Goal: Task Accomplishment & Management: Manage account settings

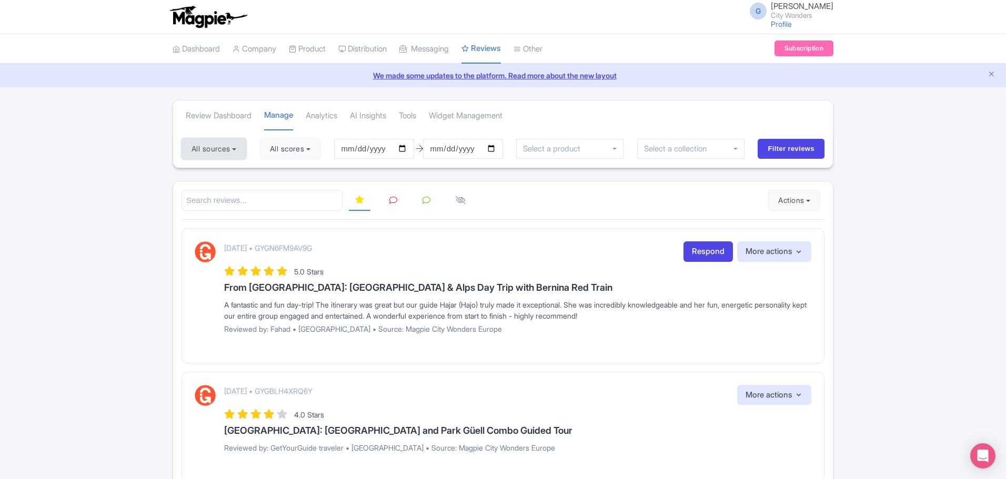
click at [226, 149] on button "All sources" at bounding box center [214, 148] width 65 height 21
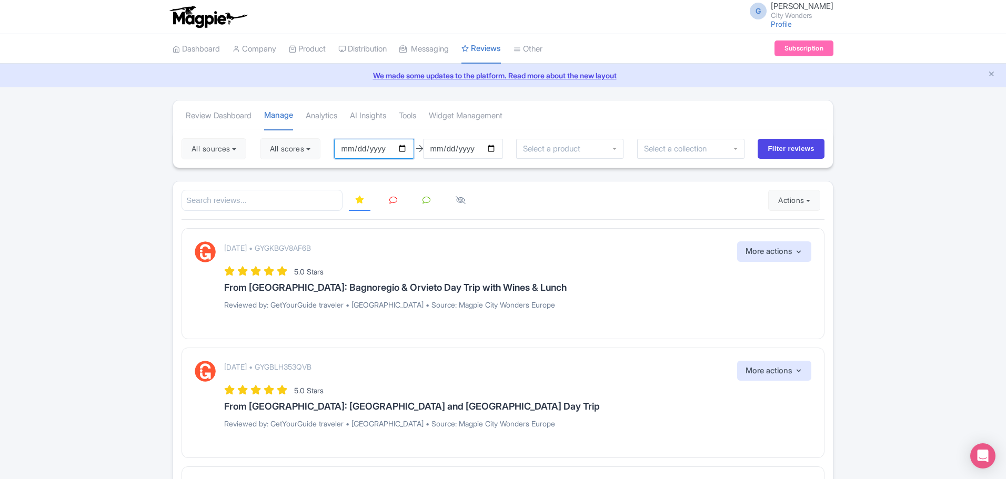
click at [364, 150] on input "2025-06-18" at bounding box center [374, 149] width 80 height 20
click at [347, 147] on input "2025-06-18" at bounding box center [374, 149] width 80 height 20
click at [219, 152] on button "All sources" at bounding box center [214, 148] width 65 height 21
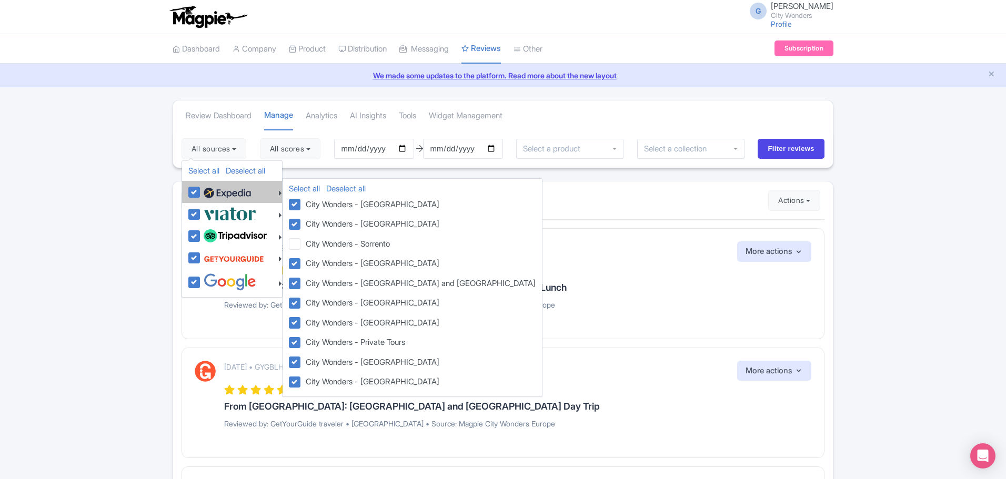
click at [216, 194] on img at bounding box center [227, 193] width 47 height 16
click at [208, 190] on input "checkbox" at bounding box center [204, 186] width 7 height 7
checkbox input "false"
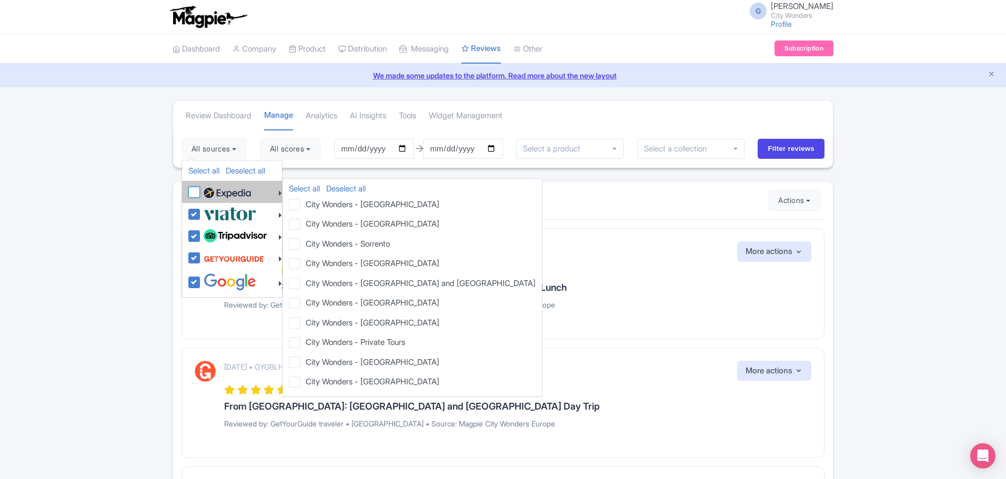
checkbox input "false"
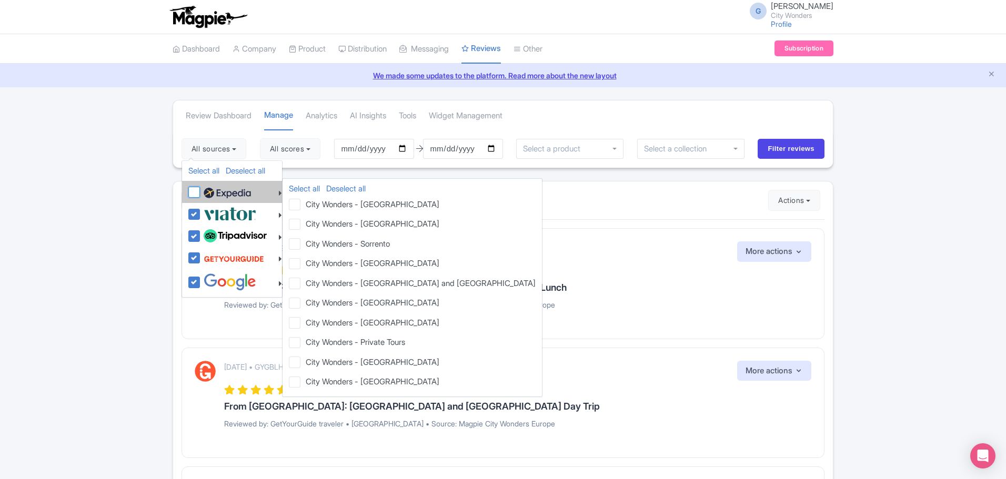
checkbox input "false"
click at [216, 194] on img at bounding box center [227, 193] width 47 height 16
click at [208, 190] on input "checkbox" at bounding box center [204, 186] width 7 height 7
checkbox input "true"
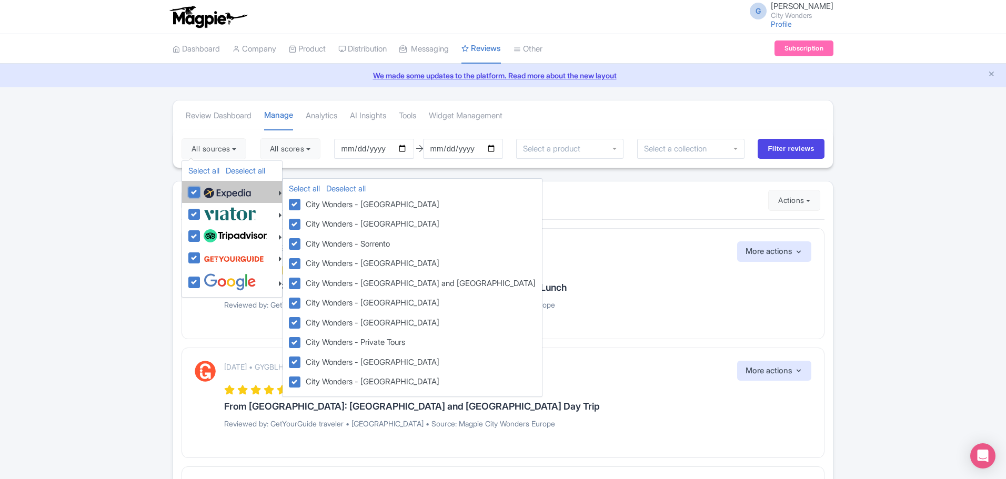
checkbox input "true"
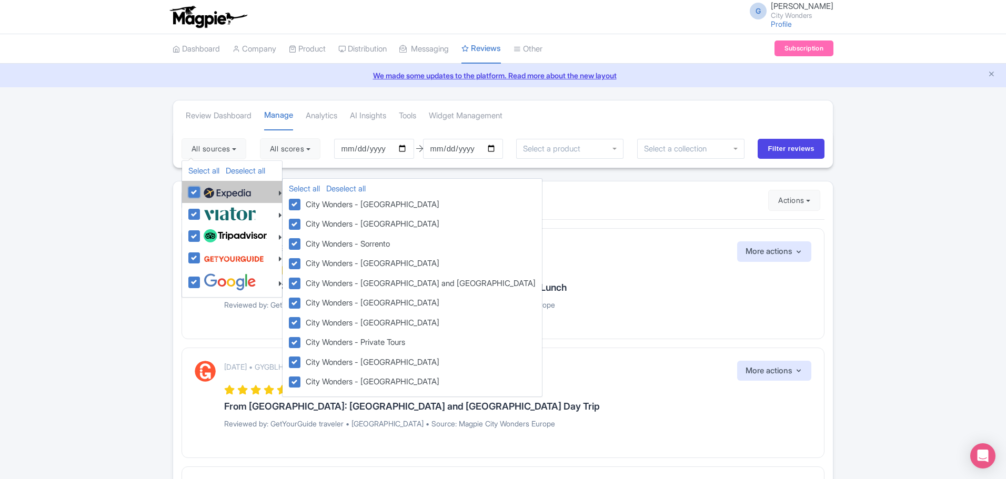
checkbox input "true"
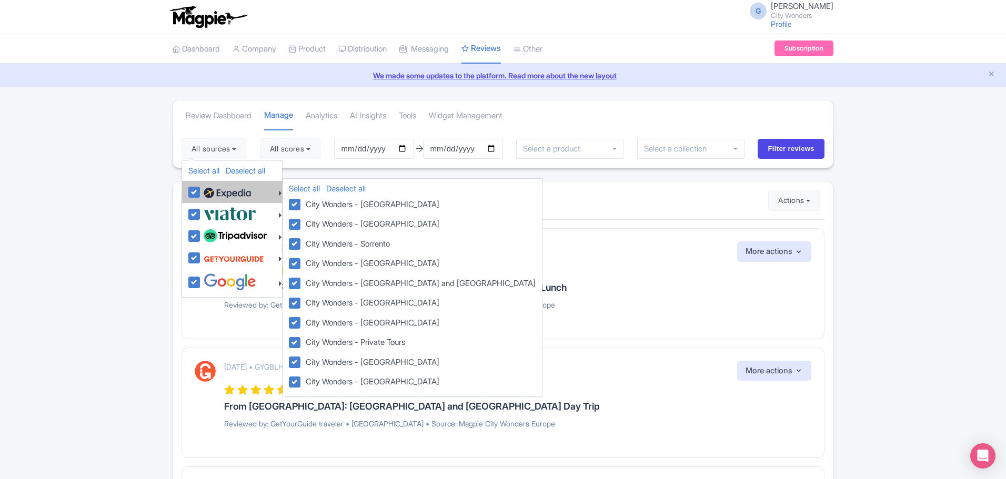
click at [216, 190] on img at bounding box center [227, 193] width 47 height 16
click at [208, 190] on input "checkbox" at bounding box center [204, 186] width 7 height 7
checkbox input "false"
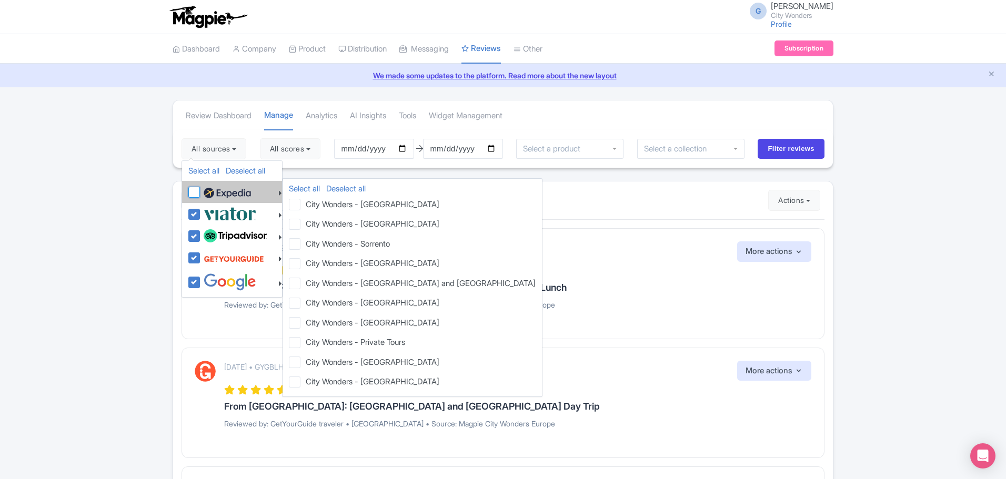
checkbox input "false"
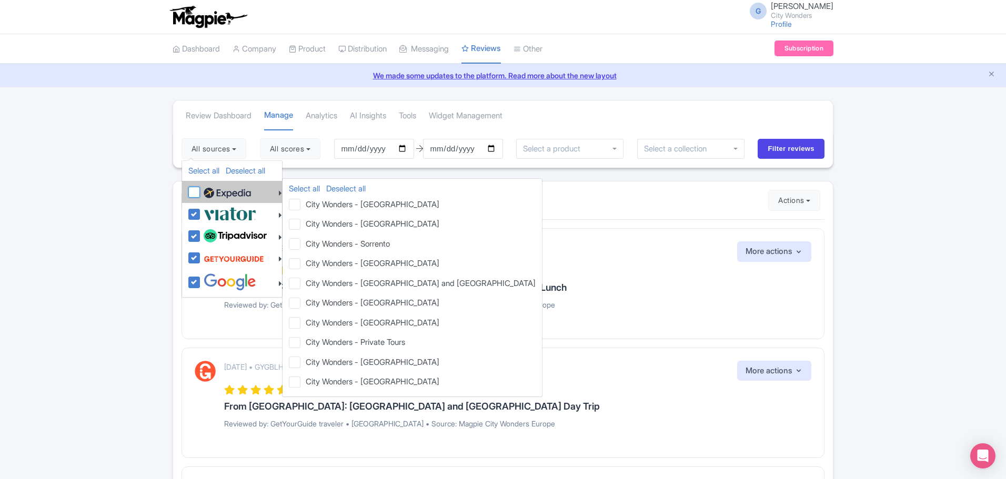
checkbox input "false"
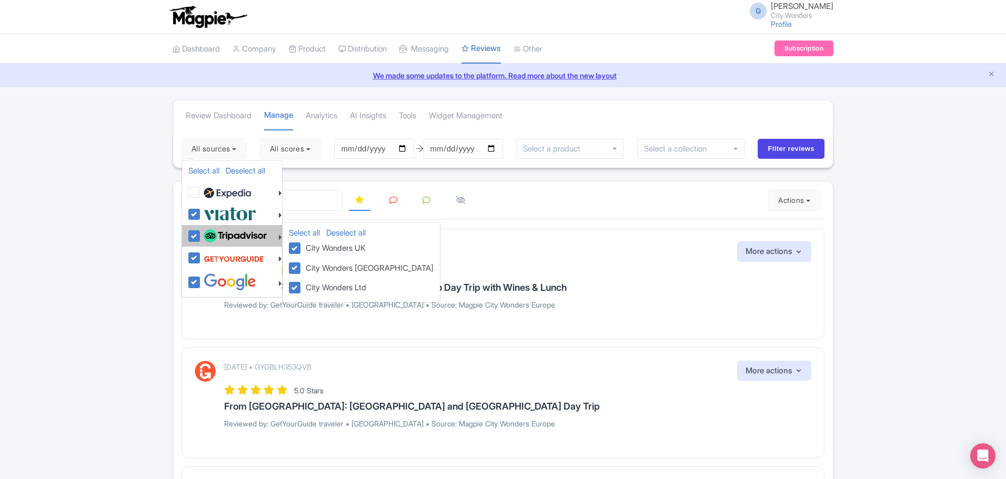
click at [228, 236] on img at bounding box center [235, 236] width 63 height 14
click at [208, 234] on input "checkbox" at bounding box center [204, 230] width 7 height 7
checkbox input "false"
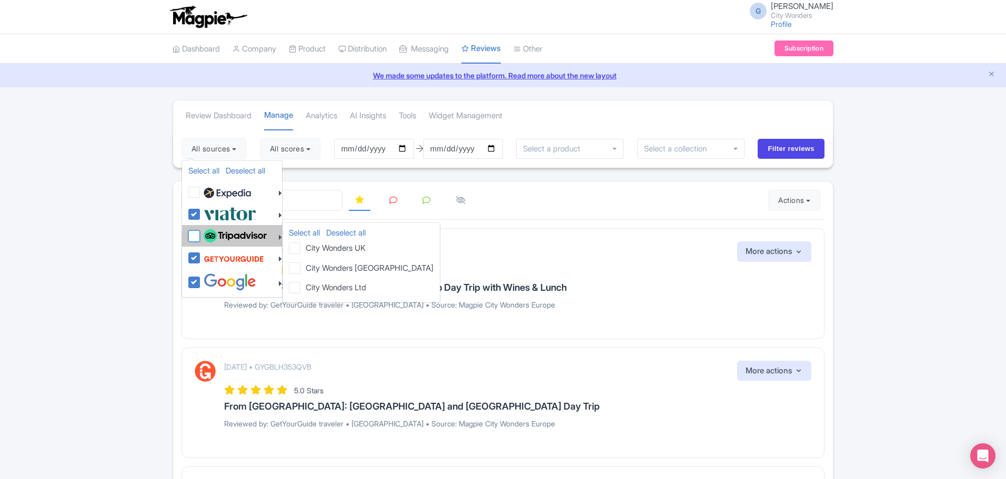
checkbox input "false"
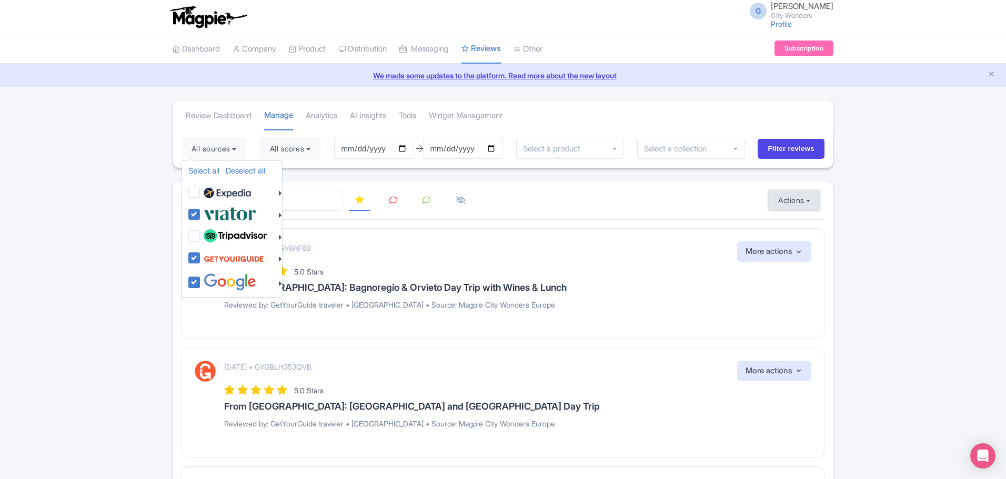
click at [800, 202] on button "Actions" at bounding box center [794, 200] width 52 height 21
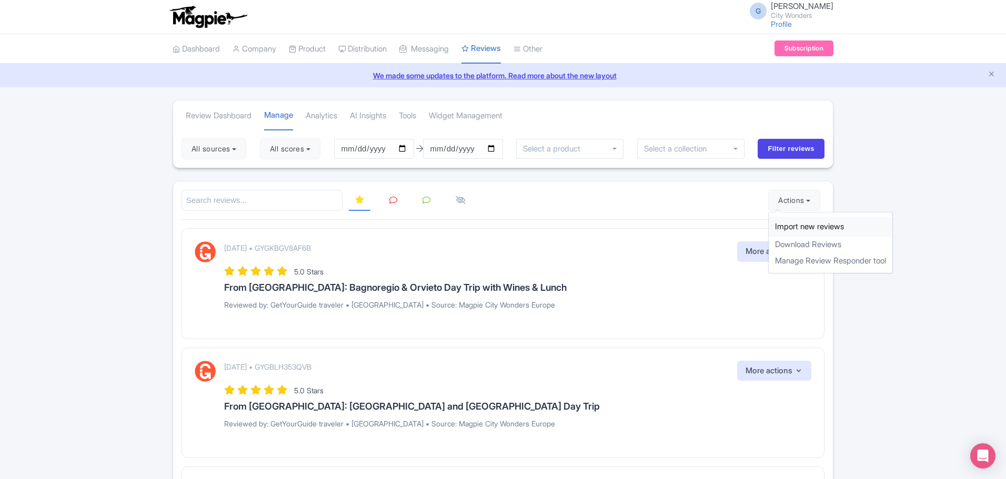
click at [846, 228] on link "Import new reviews" at bounding box center [831, 227] width 124 height 21
click at [222, 150] on button "All sources" at bounding box center [214, 148] width 65 height 21
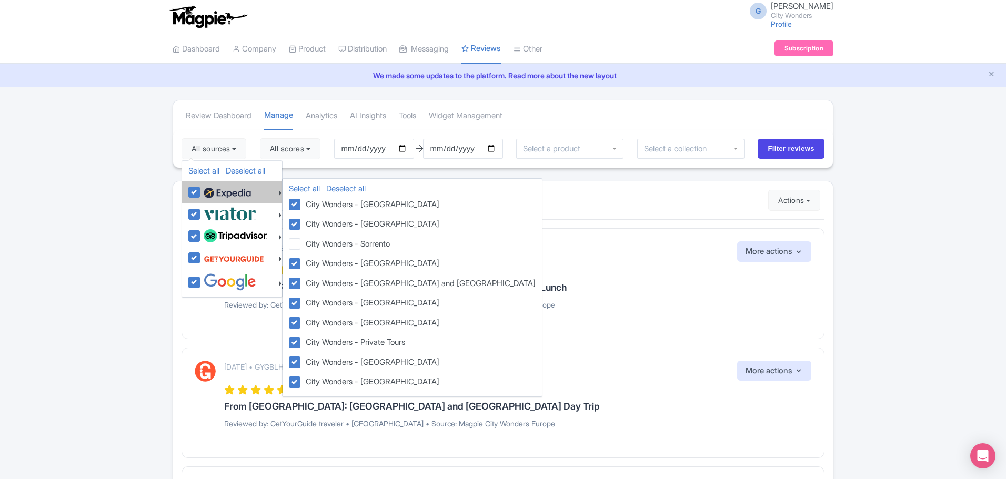
click at [214, 196] on img at bounding box center [227, 193] width 47 height 16
click at [208, 190] on input "checkbox" at bounding box center [204, 186] width 7 height 7
checkbox input "false"
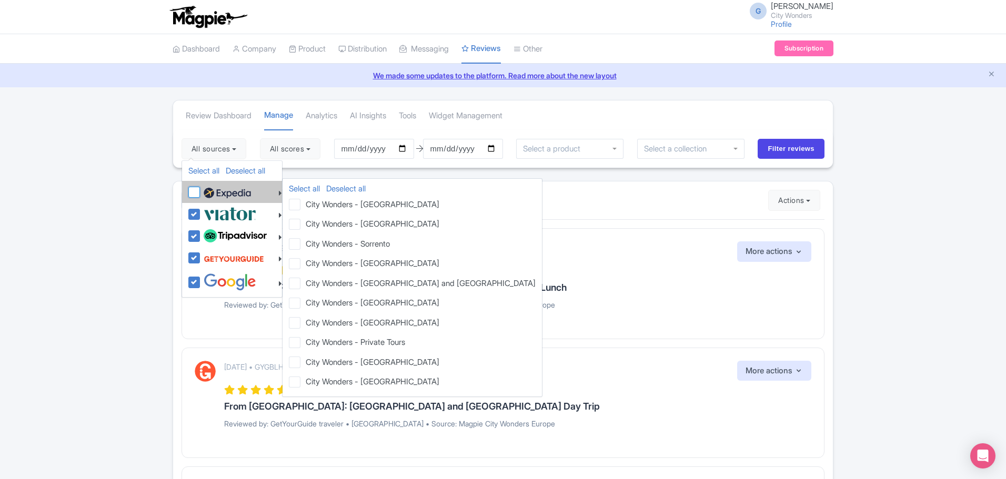
checkbox input "false"
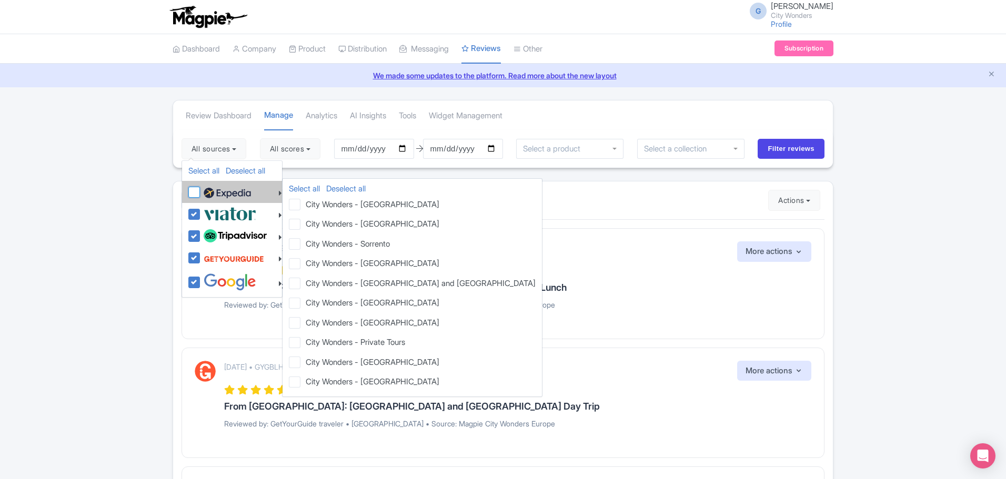
checkbox input "false"
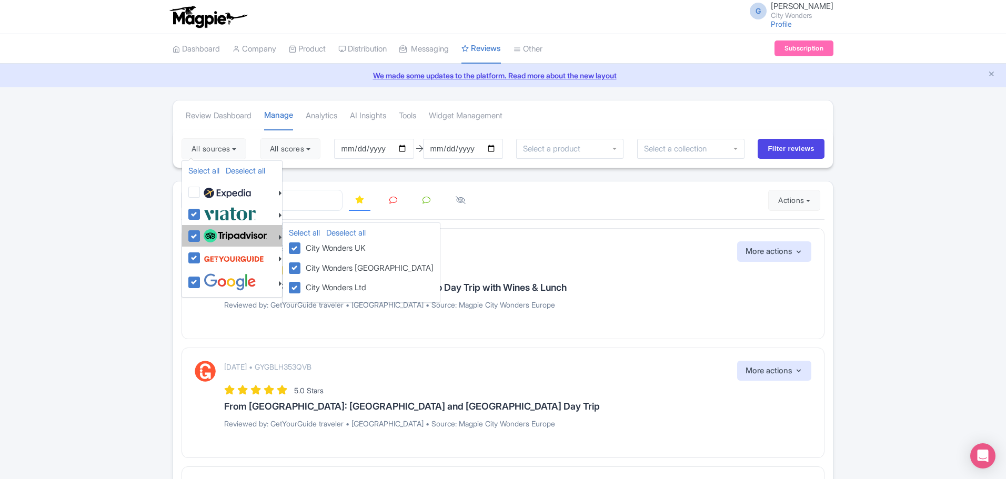
click at [218, 236] on img at bounding box center [235, 236] width 63 height 14
click at [208, 234] on input "checkbox" at bounding box center [204, 230] width 7 height 7
checkbox input "false"
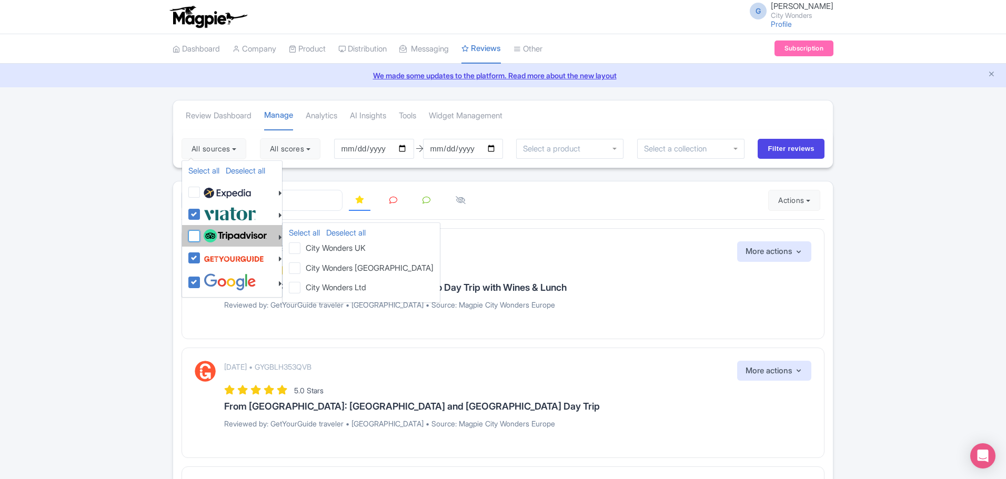
checkbox input "false"
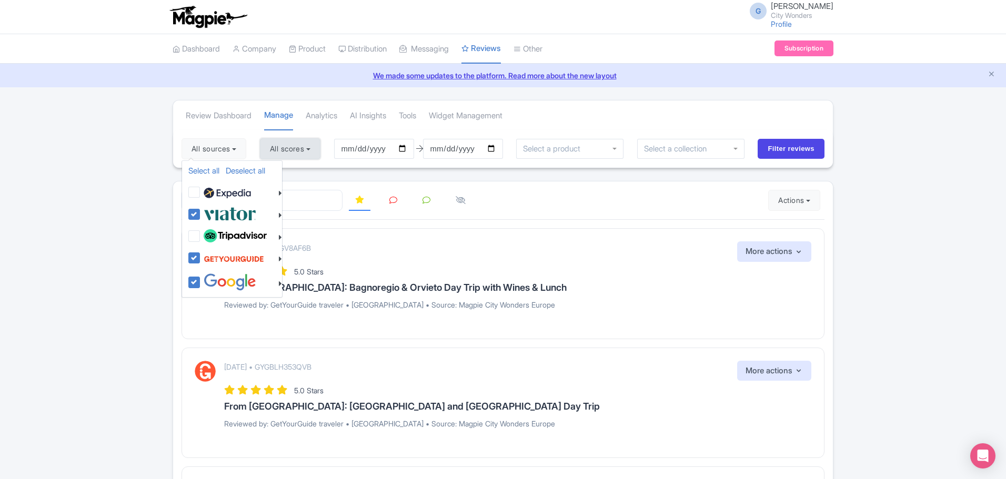
click at [288, 148] on button "All scores" at bounding box center [290, 148] width 61 height 21
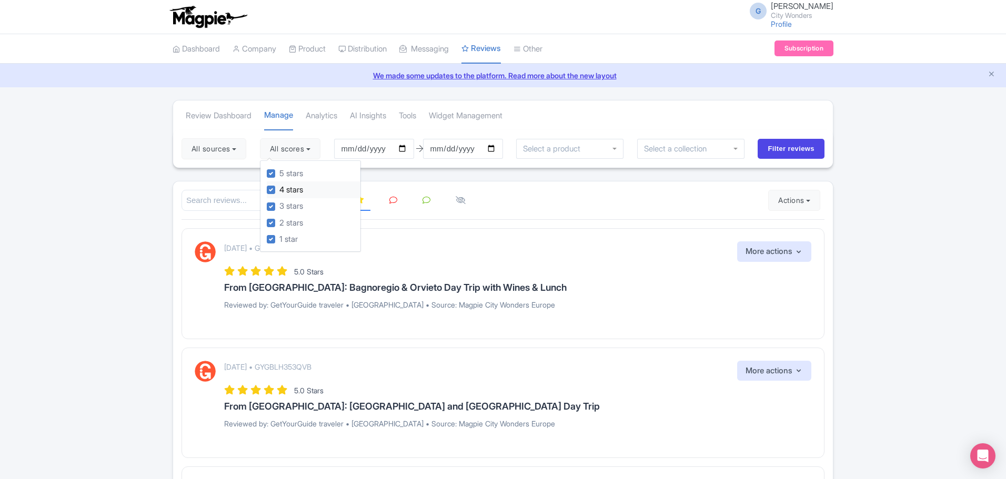
click at [297, 188] on label "4 stars" at bounding box center [291, 190] width 24 height 12
click at [286, 188] on input "4 stars" at bounding box center [282, 187] width 7 height 7
checkbox input "false"
drag, startPoint x: 295, startPoint y: 172, endPoint x: 299, endPoint y: 176, distance: 5.6
click at [295, 172] on label "5 stars" at bounding box center [291, 174] width 24 height 12
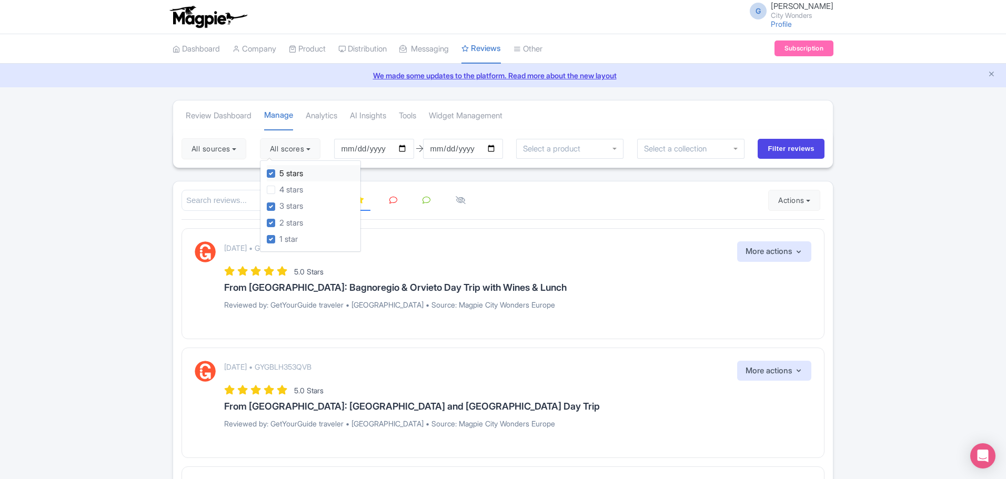
click at [286, 172] on input "5 stars" at bounding box center [282, 170] width 7 height 7
checkbox input "false"
click at [804, 150] on input "Filter reviews" at bounding box center [791, 149] width 67 height 20
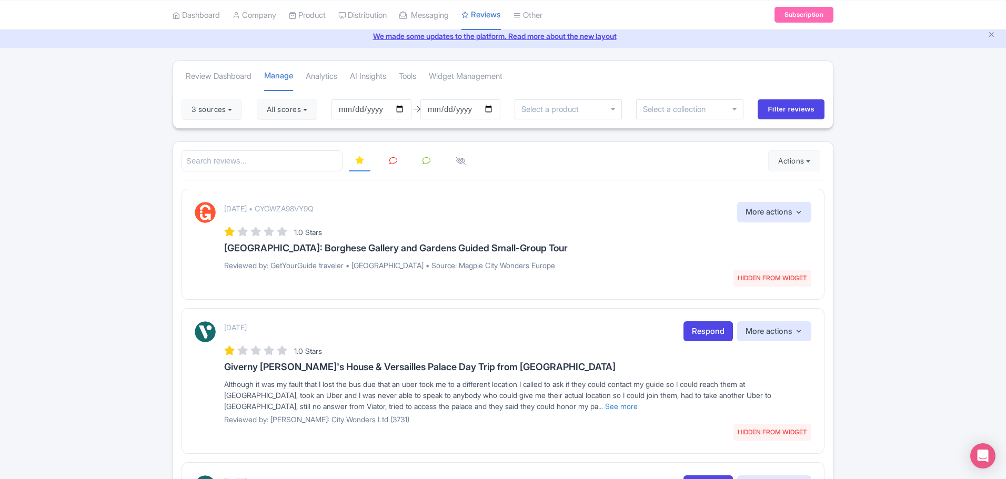
scroll to position [105, 0]
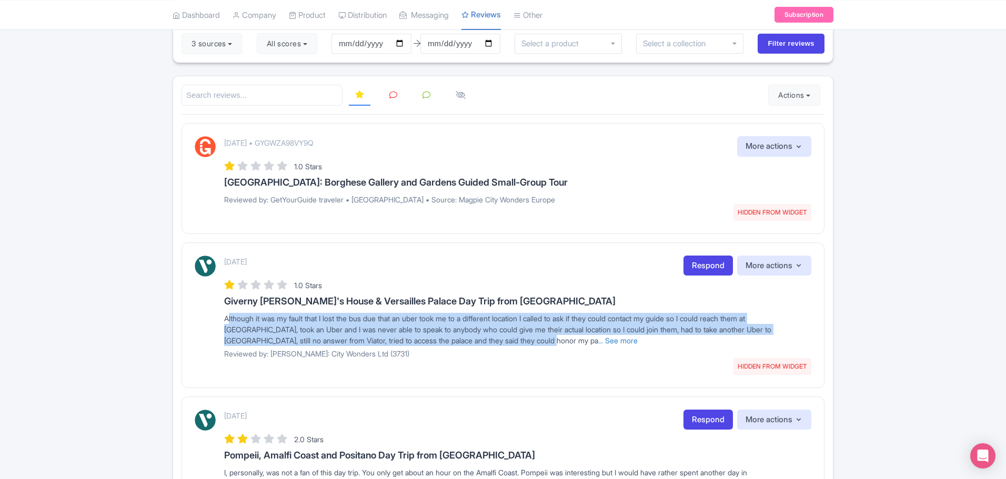
drag, startPoint x: 220, startPoint y: 323, endPoint x: 510, endPoint y: 343, distance: 290.1
click at [510, 343] on div "[DATE] HIDDEN FROM WIDGET Respond More actions Hide from this page Unhide from …" at bounding box center [503, 311] width 617 height 111
click at [598, 341] on link "... See more" at bounding box center [617, 340] width 39 height 9
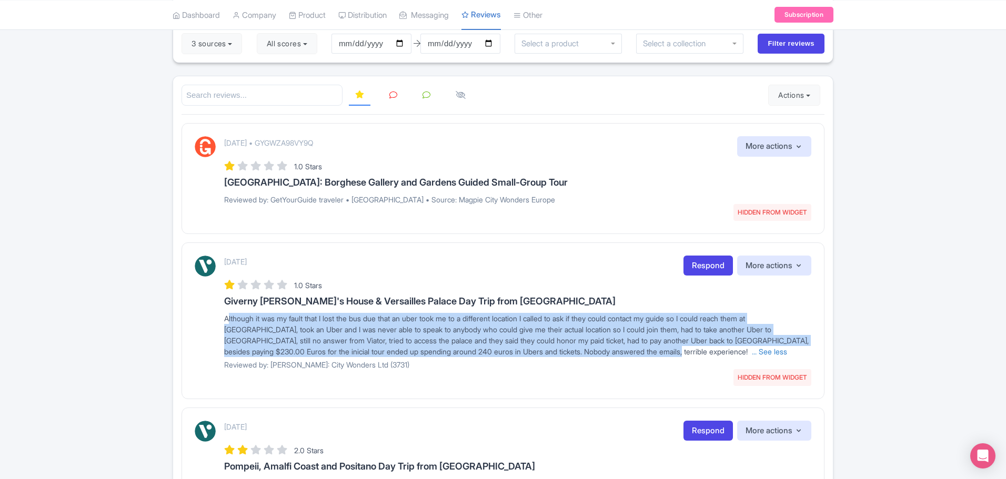
drag, startPoint x: 655, startPoint y: 356, endPoint x: 204, endPoint y: 320, distance: 452.9
click at [204, 320] on div "September 17, 2025 HIDDEN FROM WIDGET Respond More actions Hide from this page …" at bounding box center [503, 317] width 617 height 122
copy span "Although it was my fault that I lost the bus due that an uber took me to a diff…"
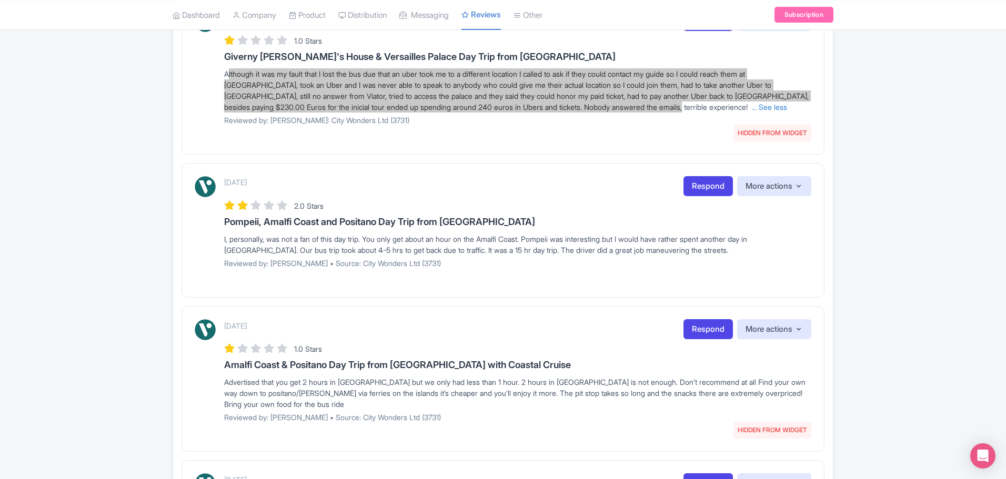
scroll to position [368, 0]
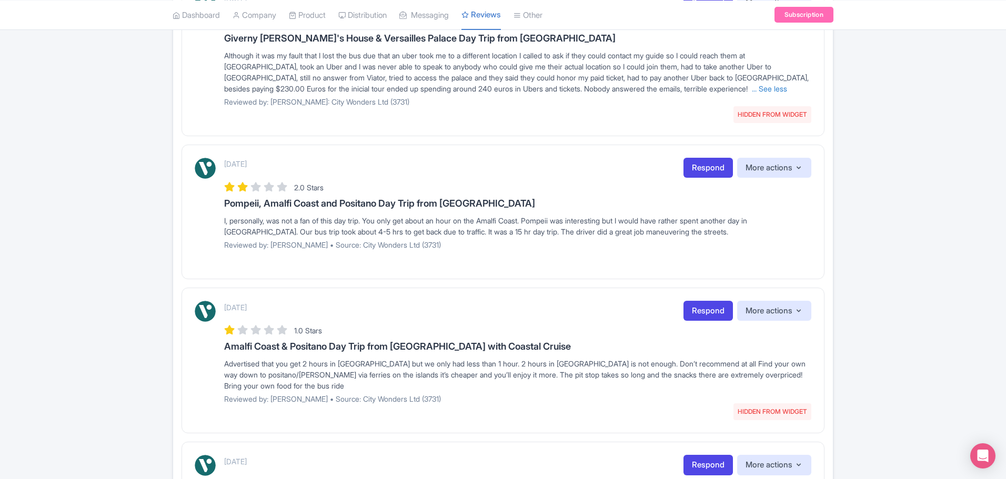
click at [218, 221] on div "September 17, 2025 Respond More actions Hide from this page Hide from review wi…" at bounding box center [503, 208] width 617 height 100
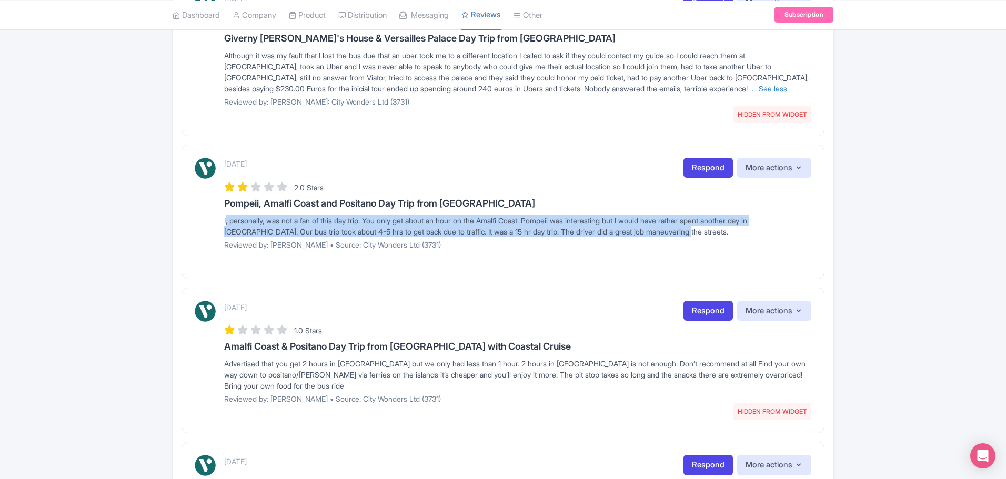
drag, startPoint x: 214, startPoint y: 219, endPoint x: 688, endPoint y: 233, distance: 473.8
click at [688, 233] on div "September 17, 2025 Respond More actions Hide from this page Hide from review wi…" at bounding box center [503, 208] width 617 height 100
copy div "I, personally, was not a fan of this day trip. You only get about an hour on th…"
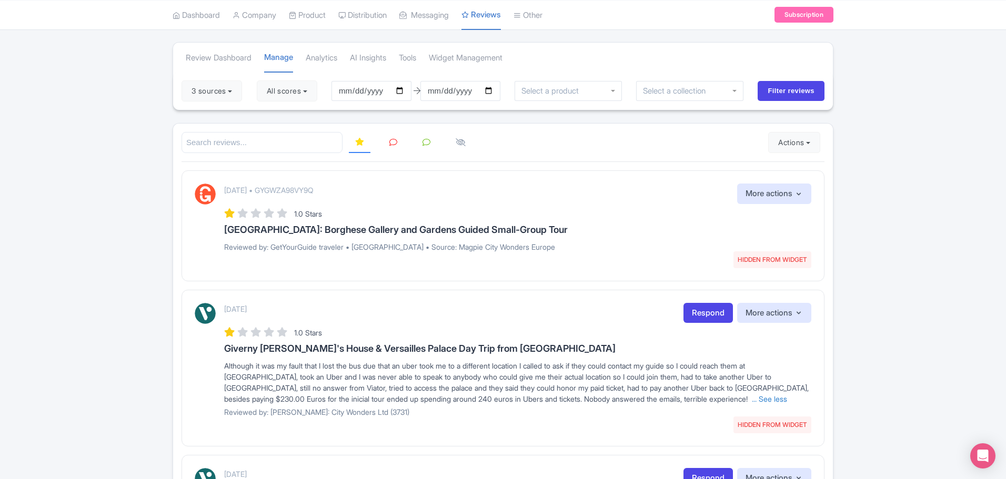
scroll to position [53, 0]
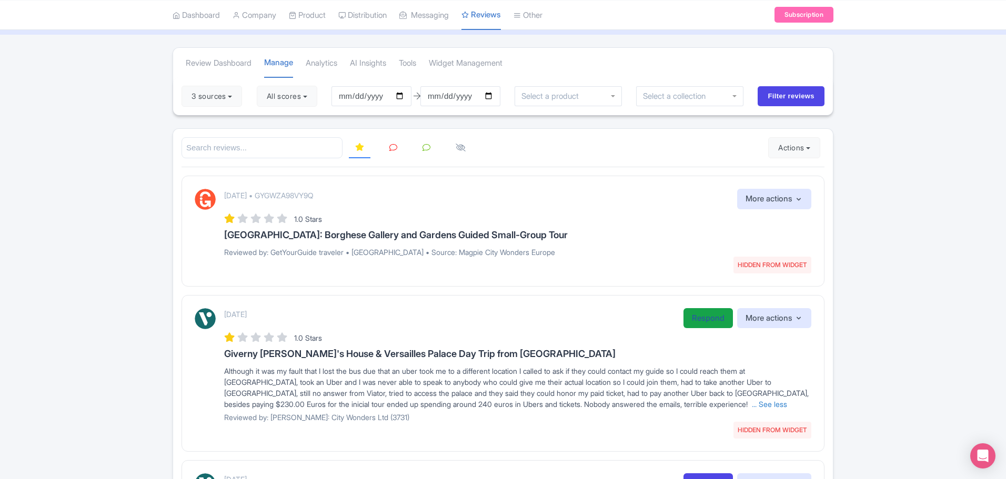
click at [704, 315] on link "Respond" at bounding box center [708, 318] width 49 height 21
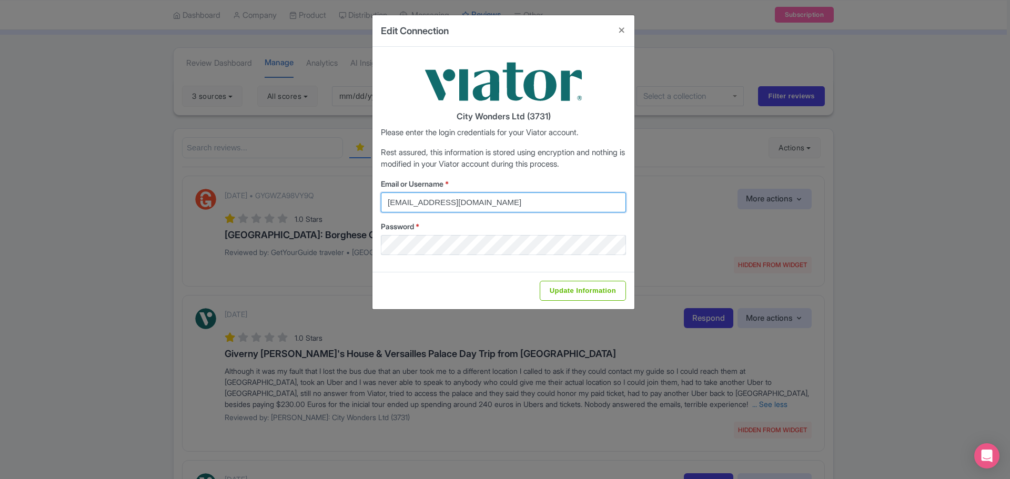
drag, startPoint x: 518, startPoint y: 200, endPoint x: 298, endPoint y: 183, distance: 221.2
click at [298, 183] on div "Edit Connection City Wonders Ltd (3731) Please enter the login credentials for …" at bounding box center [505, 239] width 1010 height 479
type input "glauber.ribeiro@citywonders.com"
click at [490, 227] on label "Password *" at bounding box center [503, 226] width 245 height 11
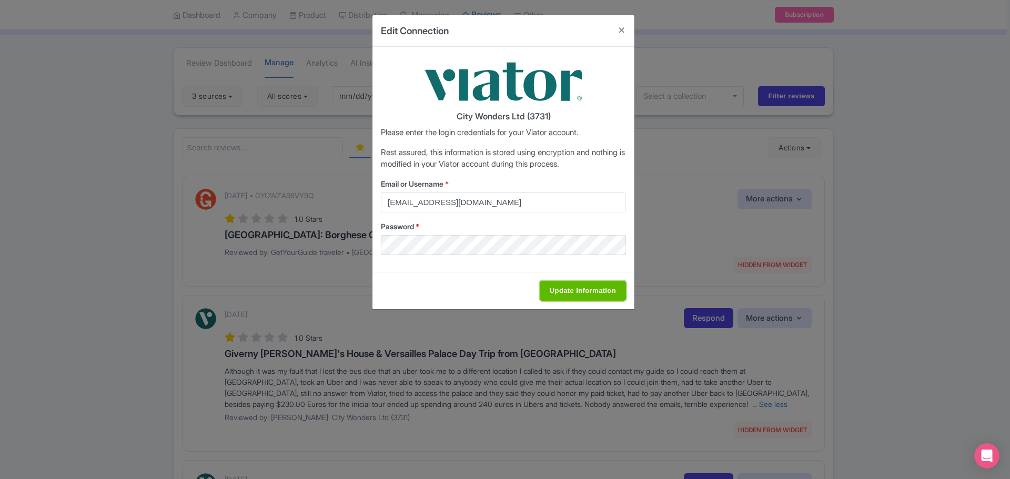
click at [611, 298] on input "Update Information" at bounding box center [583, 291] width 86 height 20
type input "Saving..."
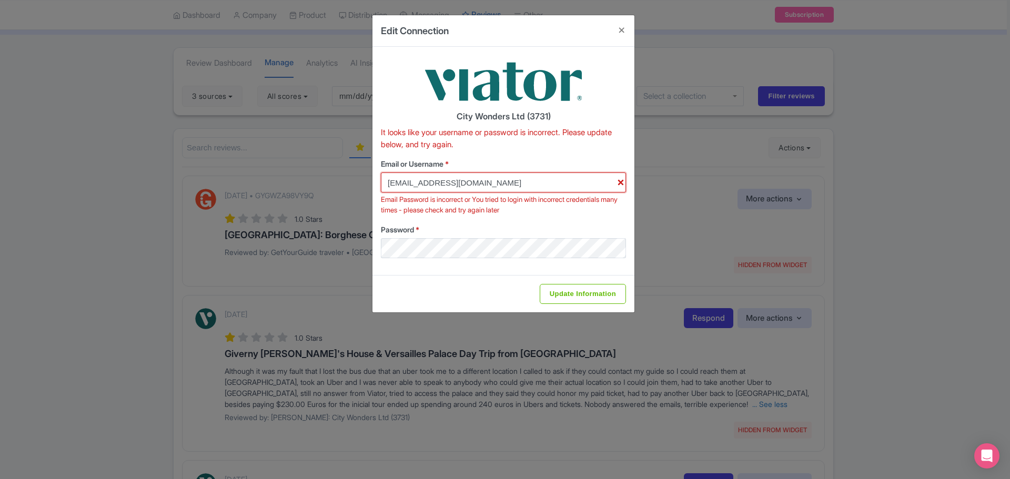
click at [534, 188] on input "glauber.ribeiro@citywonders.com" at bounding box center [503, 183] width 245 height 20
click at [606, 294] on input "Update Information" at bounding box center [583, 294] width 86 height 20
type input "Saving..."
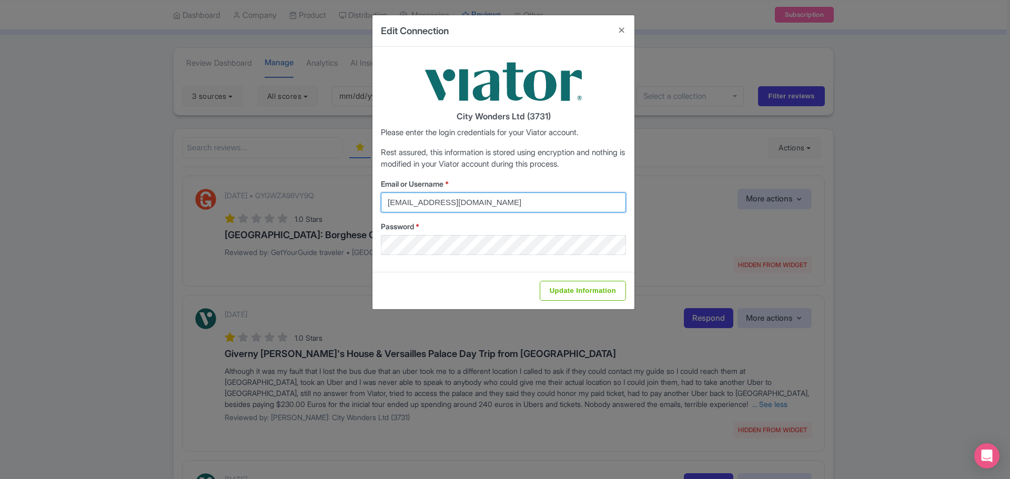
drag, startPoint x: 526, startPoint y: 204, endPoint x: 277, endPoint y: 199, distance: 248.9
click at [278, 200] on div "Edit Connection City Wonders Ltd (3731) Please enter the login credentials for …" at bounding box center [505, 239] width 1010 height 479
type input "[EMAIL_ADDRESS][DOMAIN_NAME]"
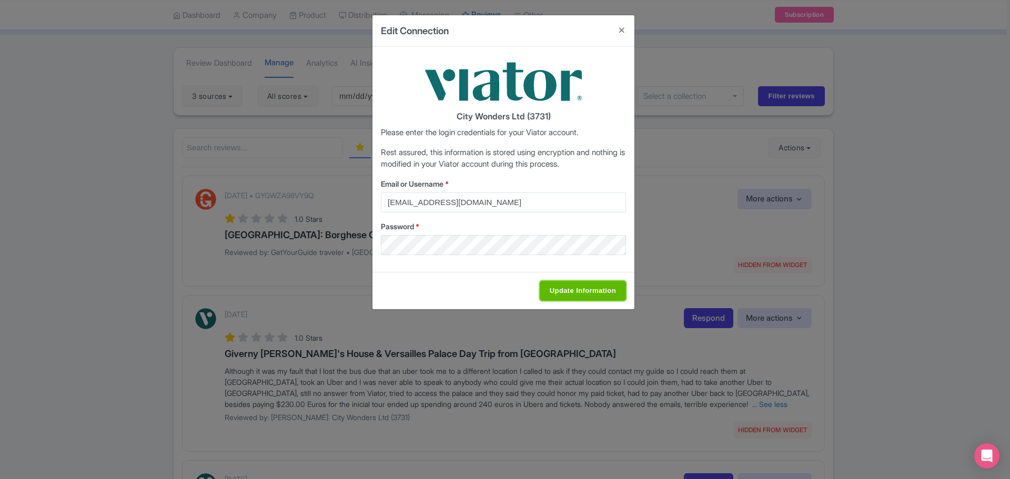
click at [574, 289] on input "Update Information" at bounding box center [583, 291] width 86 height 20
type input "Saving..."
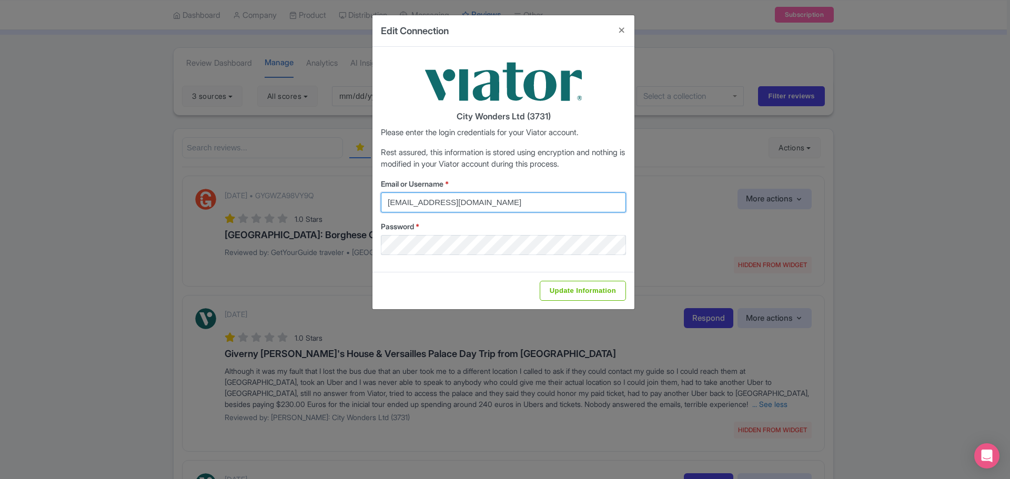
drag, startPoint x: 513, startPoint y: 204, endPoint x: 350, endPoint y: 219, distance: 163.3
click at [350, 219] on div "Edit Connection City Wonders Ltd (3731) Please enter the login credentials for …" at bounding box center [505, 239] width 1010 height 479
click at [623, 29] on button "Close" at bounding box center [621, 30] width 25 height 30
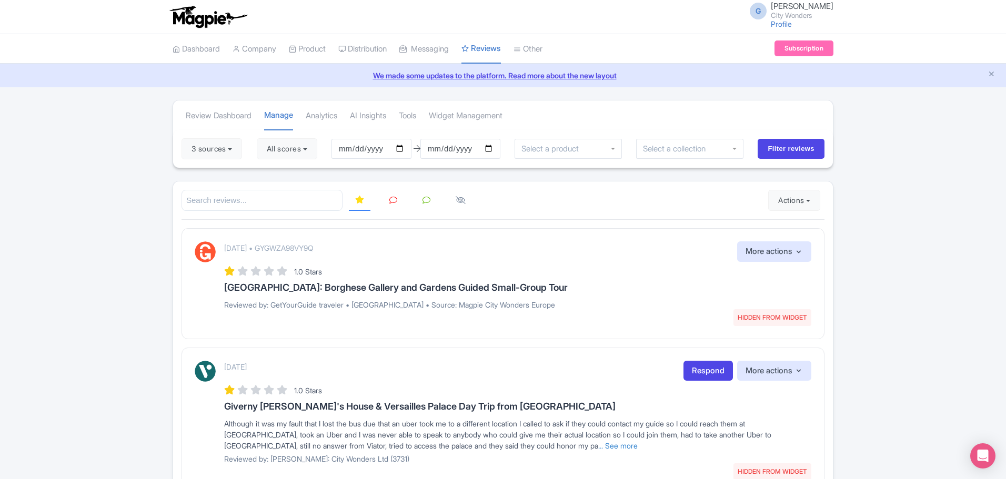
click at [391, 204] on icon at bounding box center [393, 200] width 8 height 8
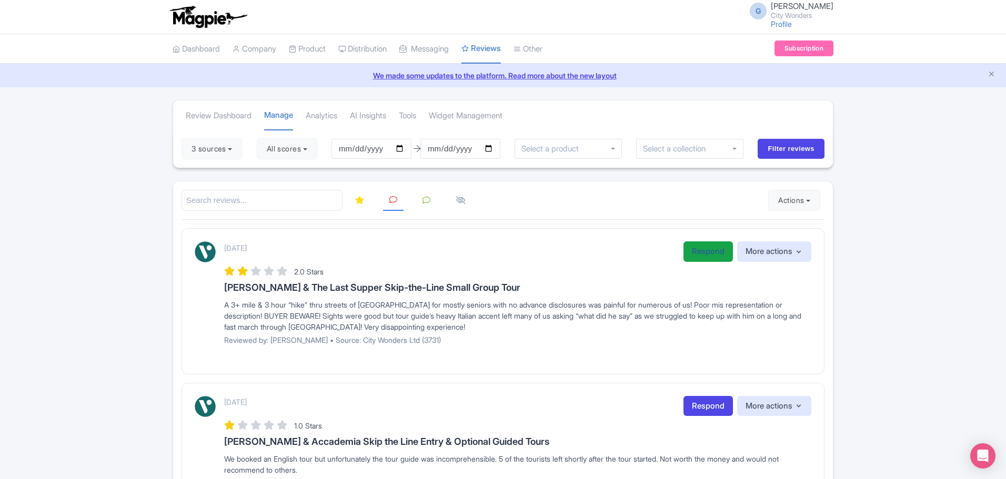
click at [695, 255] on link "Respond" at bounding box center [708, 252] width 49 height 21
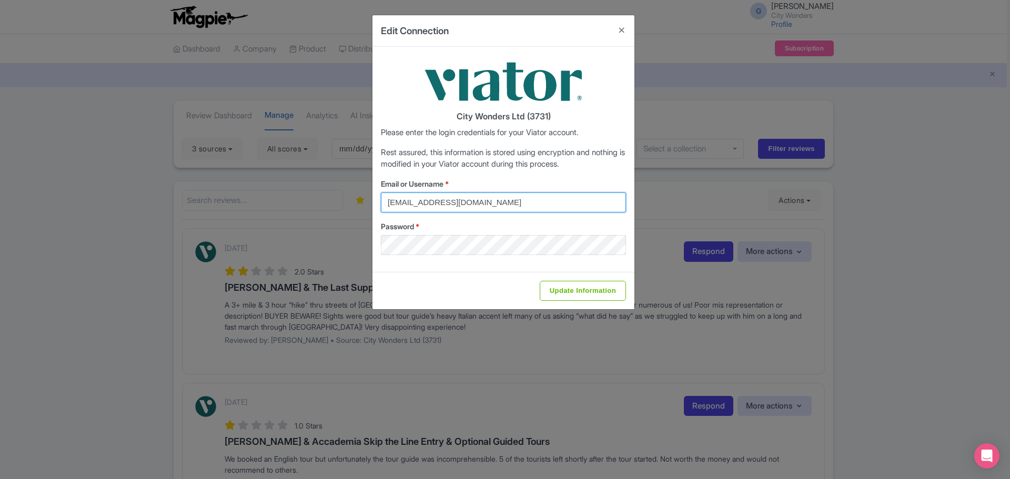
click at [506, 201] on input "federica.brocca@citywonders.com" at bounding box center [503, 203] width 245 height 20
type input "[EMAIL_ADDRESS][DOMAIN_NAME]"
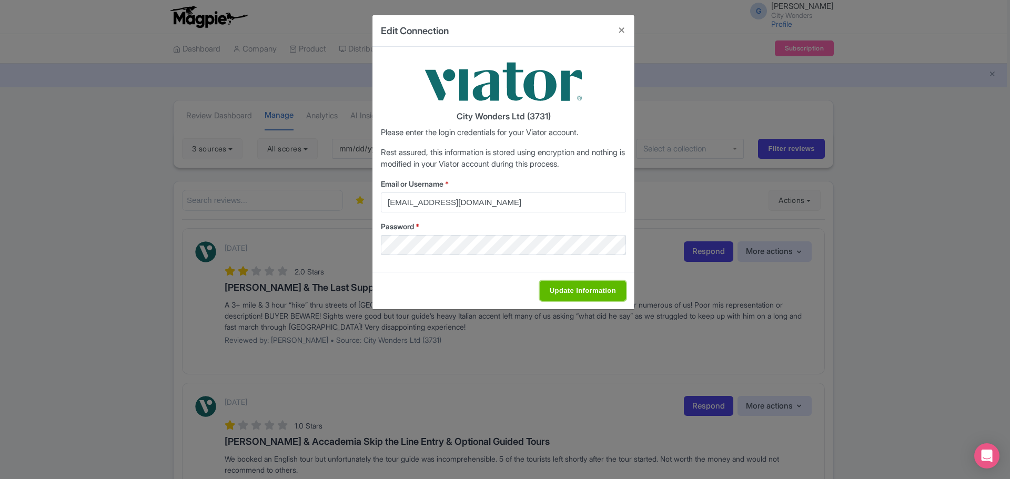
click at [602, 290] on input "Update Information" at bounding box center [583, 291] width 86 height 20
type input "Update Information"
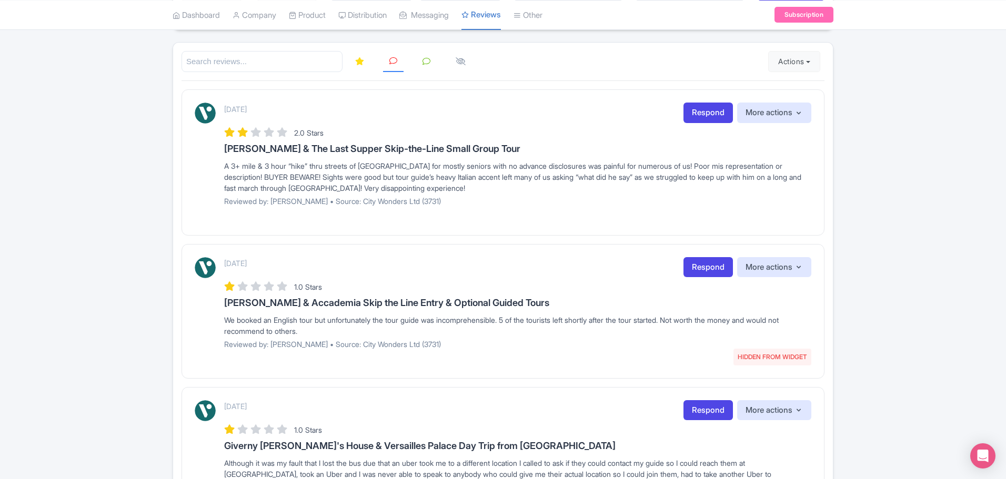
scroll to position [158, 0]
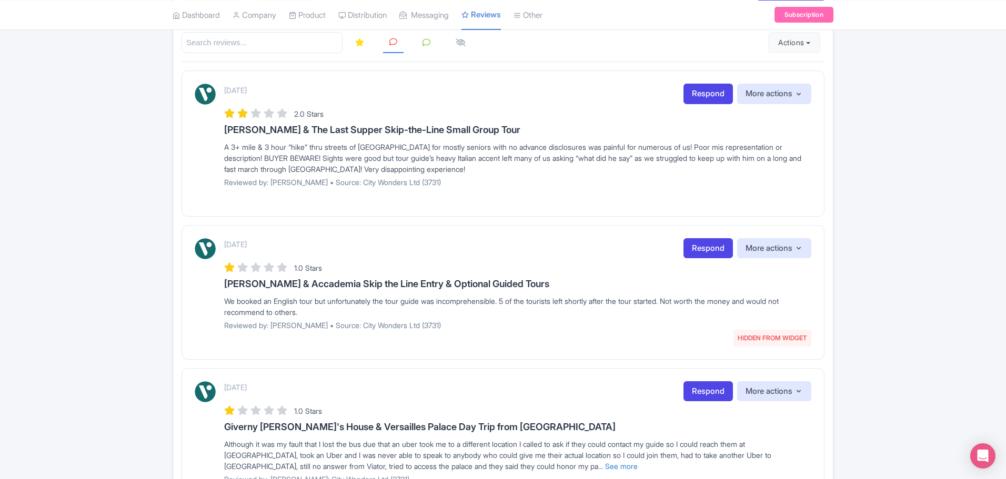
click at [574, 227] on div "September 17, 2025 HIDDEN FROM WIDGET Respond More actions Hide from this page …" at bounding box center [503, 292] width 643 height 135
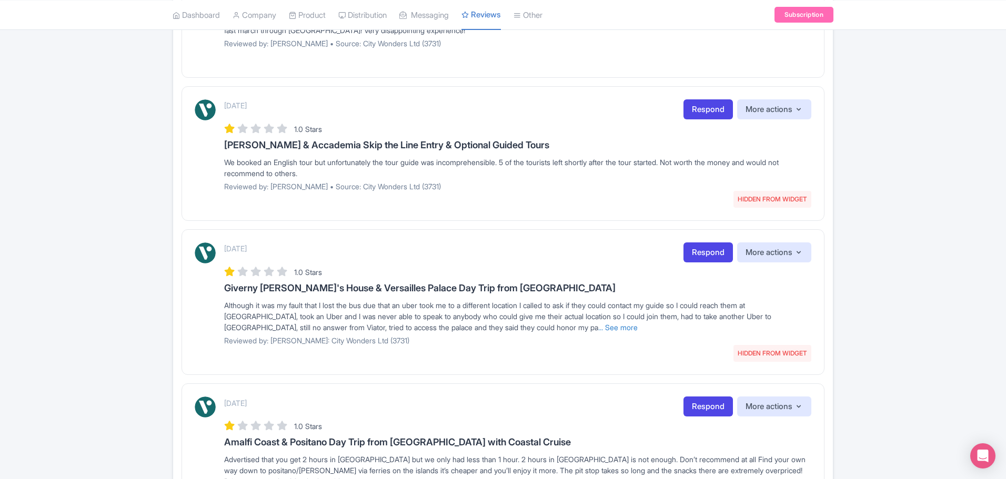
scroll to position [316, 0]
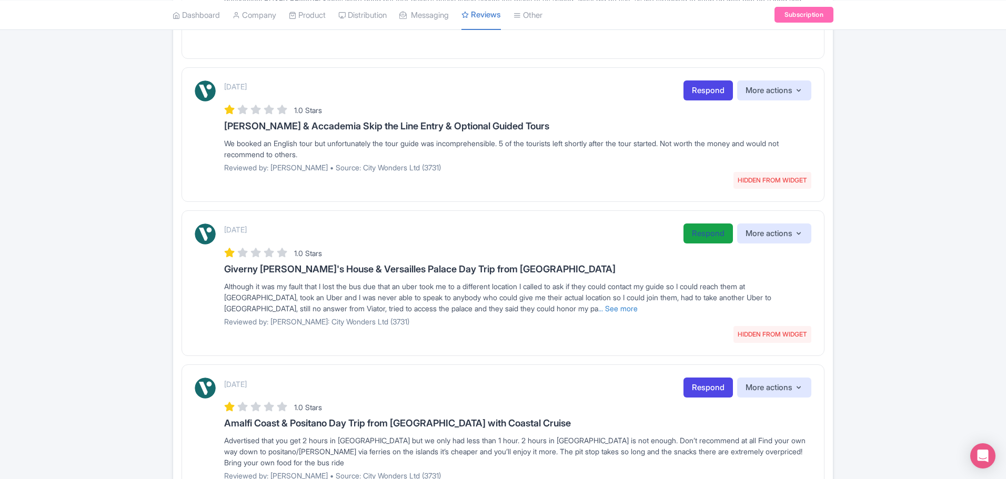
click at [695, 233] on link "Respond" at bounding box center [708, 234] width 49 height 21
click at [714, 232] on link "Respond" at bounding box center [708, 234] width 49 height 21
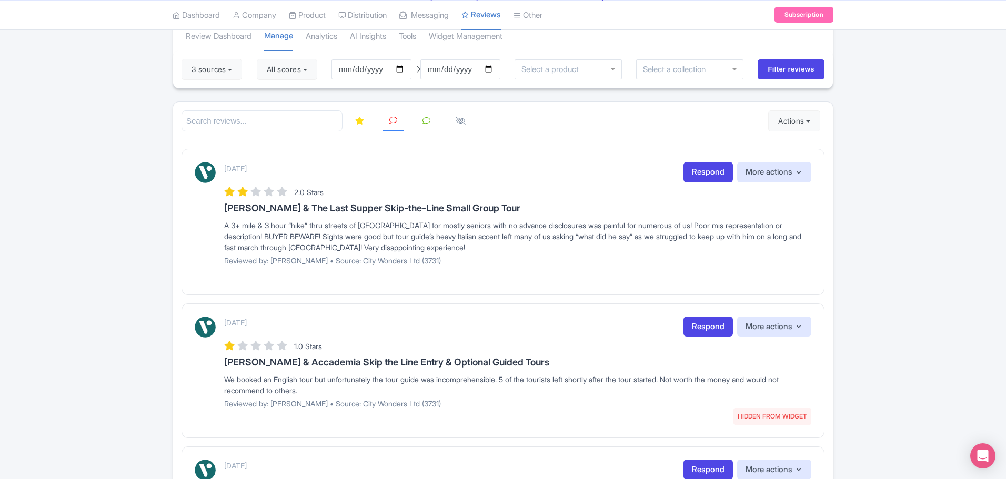
scroll to position [0, 0]
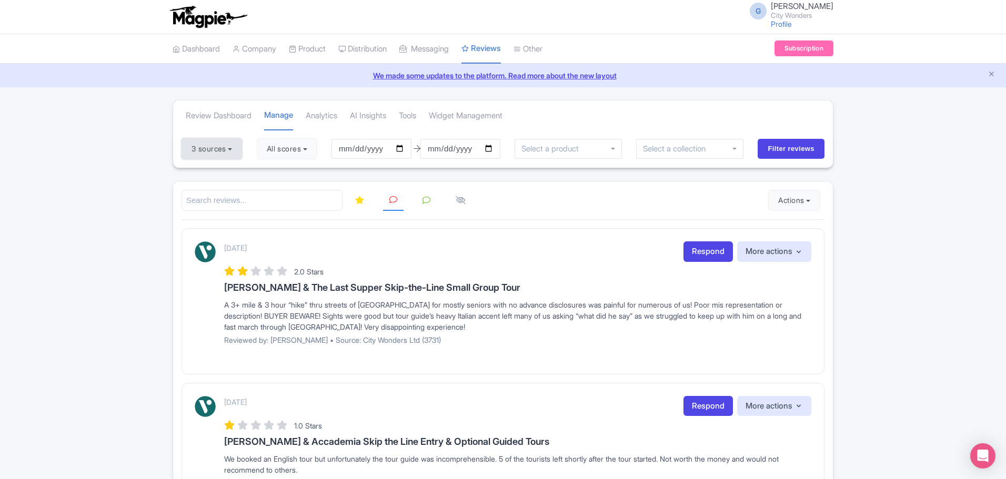
click at [226, 146] on button "3 sources" at bounding box center [212, 148] width 61 height 21
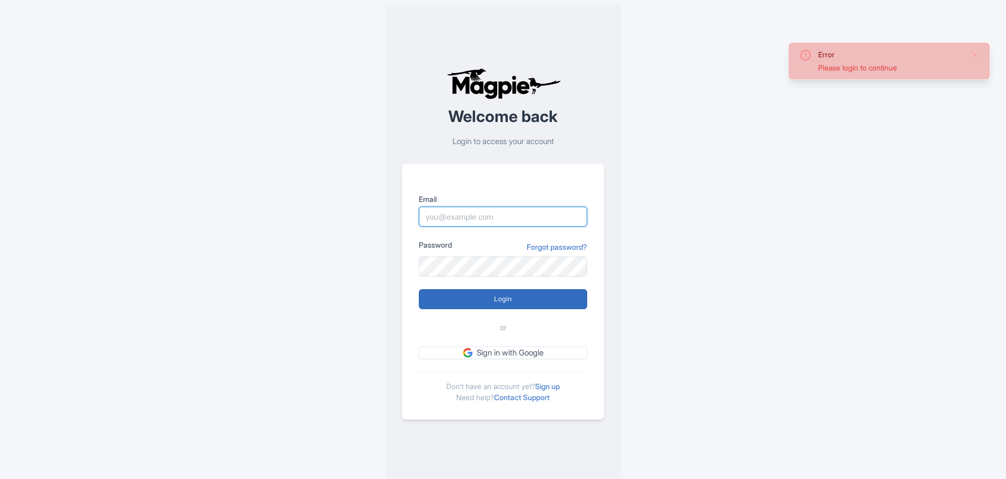
type input "[EMAIL_ADDRESS][DOMAIN_NAME]"
click at [538, 305] on input "Login" at bounding box center [503, 299] width 168 height 20
type input "Logging in..."
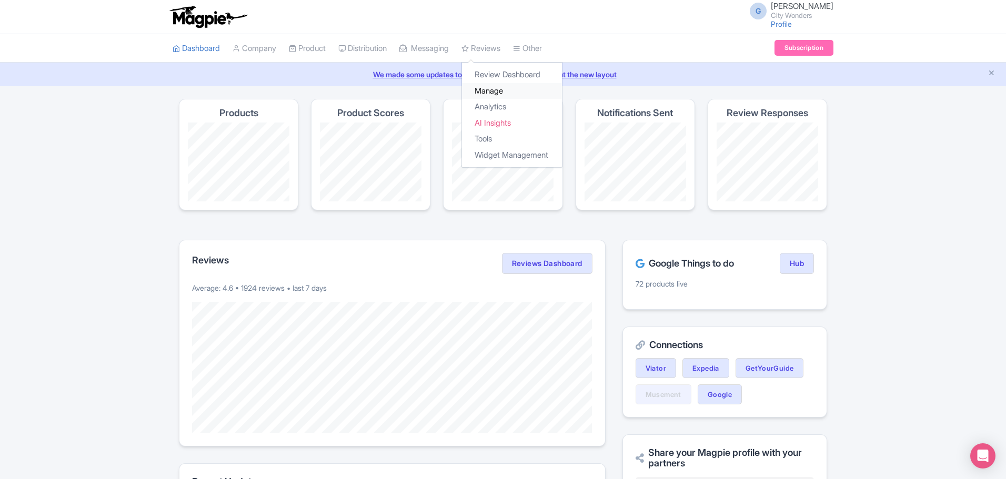
click at [504, 89] on link "Manage" at bounding box center [512, 91] width 100 height 16
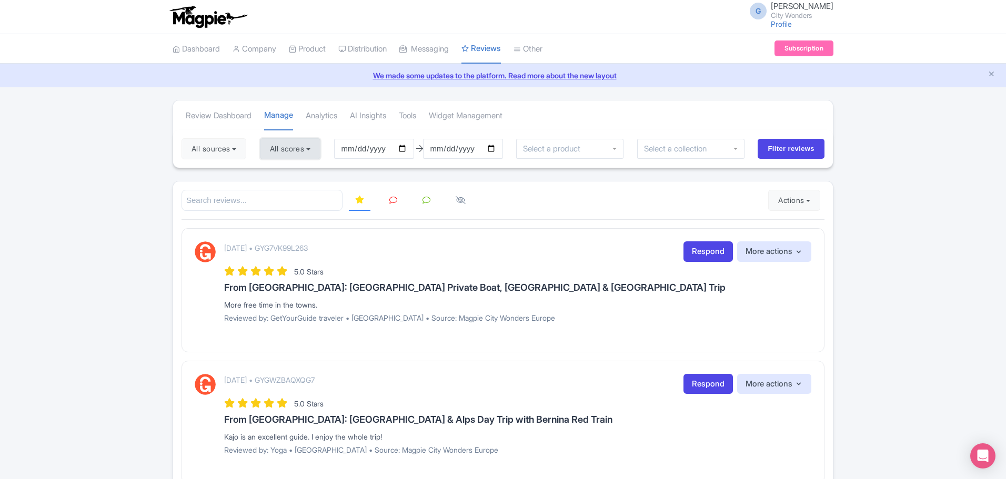
click at [293, 156] on button "All scores" at bounding box center [290, 148] width 61 height 21
click at [296, 177] on label "5 stars" at bounding box center [291, 174] width 24 height 12
click at [286, 174] on input "5 stars" at bounding box center [282, 170] width 7 height 7
checkbox input "false"
click at [295, 190] on label "4 stars" at bounding box center [291, 190] width 24 height 12
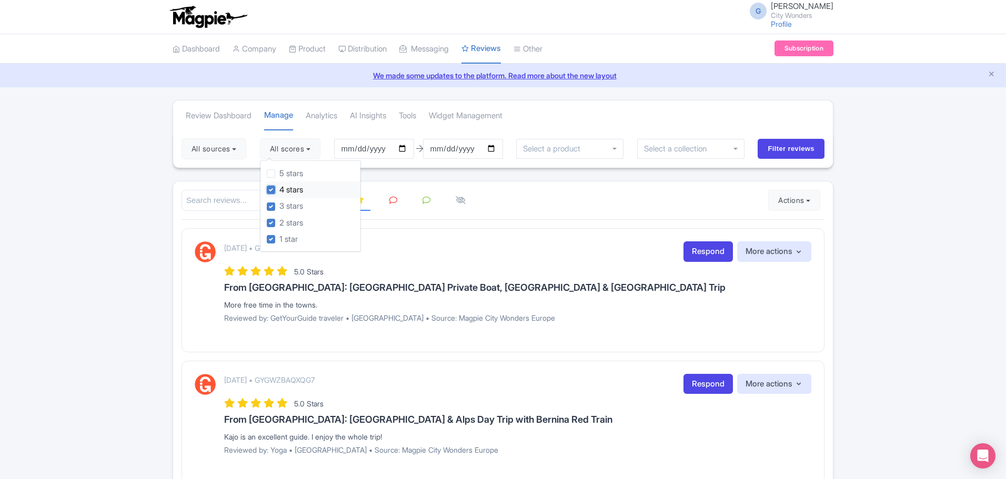
click at [286, 190] on input "4 stars" at bounding box center [282, 187] width 7 height 7
checkbox input "false"
click at [411, 228] on div "September 17, 2025 • GYG7VK99L263 Respond More actions Hide from this page Hide…" at bounding box center [503, 290] width 643 height 124
click at [393, 195] on link at bounding box center [393, 200] width 21 height 21
click at [303, 146] on button "All scores" at bounding box center [290, 148] width 61 height 21
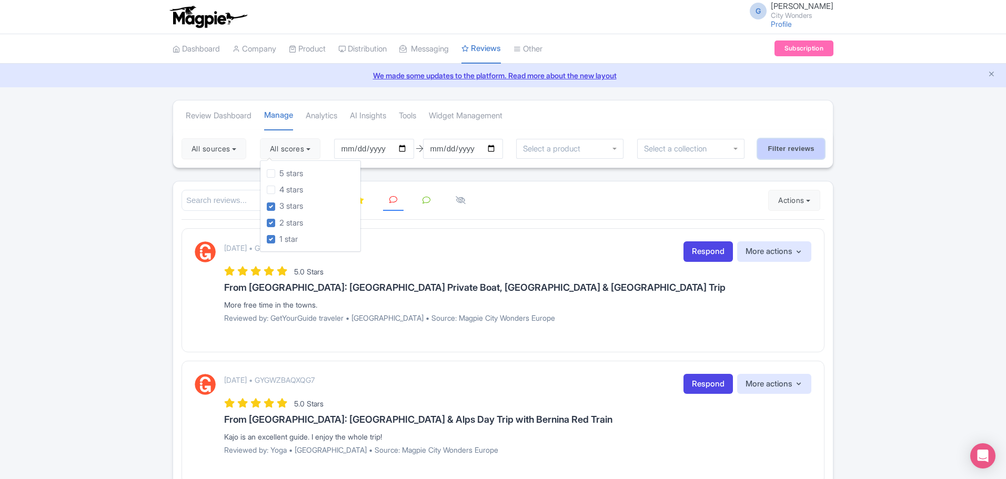
click at [805, 152] on input "Filter reviews" at bounding box center [791, 149] width 67 height 20
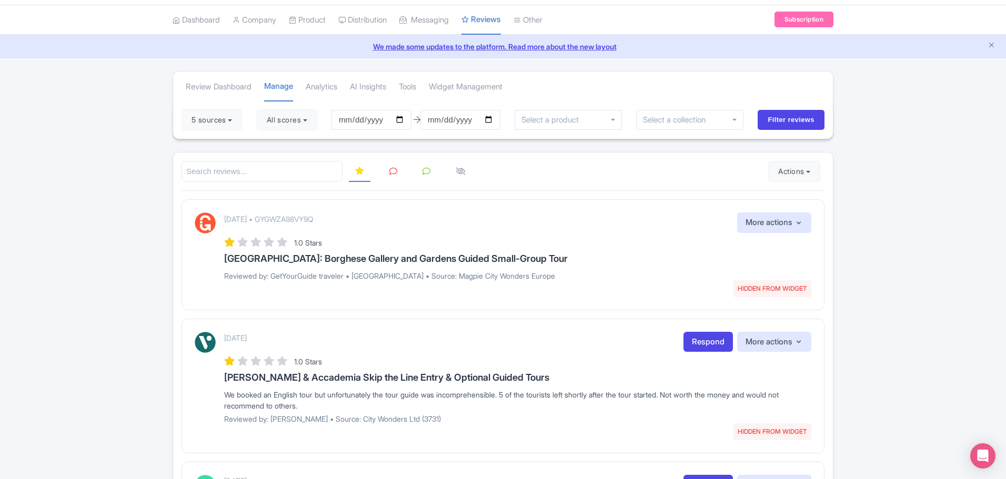
scroll to position [44, 0]
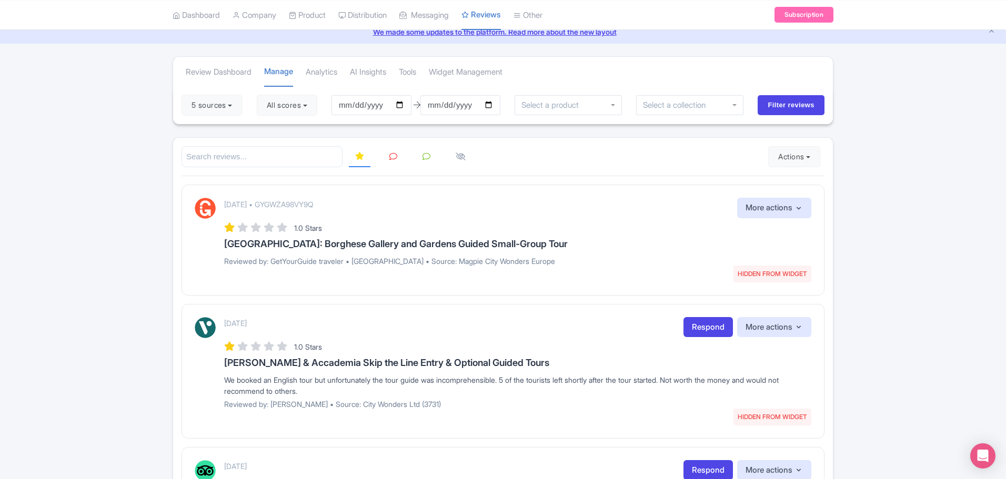
drag, startPoint x: 1008, startPoint y: 143, endPoint x: 993, endPoint y: 165, distance: 26.6
click at [993, 165] on html "G [PERSON_NAME] City Wonders Profile Users Settings Sign out Dashboard Company …" at bounding box center [503, 195] width 1006 height 479
click at [391, 157] on icon at bounding box center [393, 157] width 8 height 8
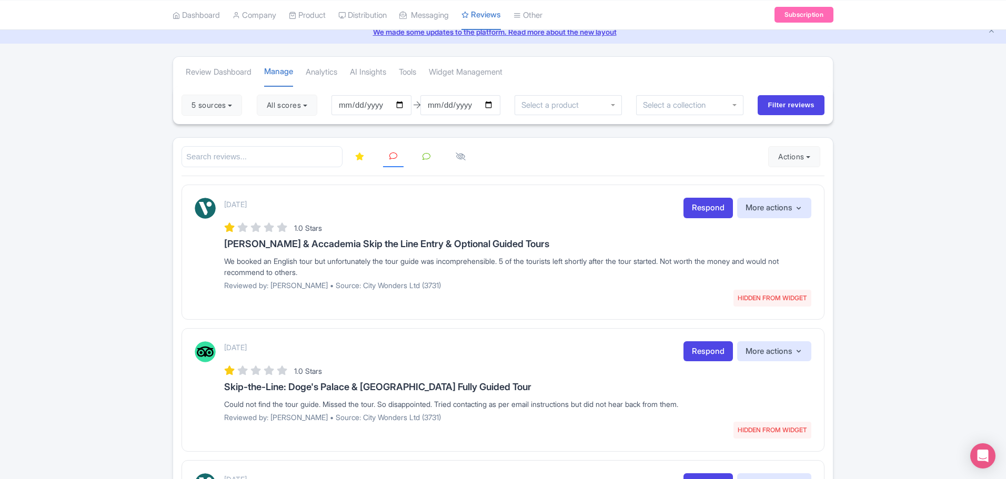
click at [533, 299] on div "[DATE] HIDDEN FROM WIDGET Respond More actions Hide from this page Unhide from …" at bounding box center [503, 252] width 643 height 135
drag, startPoint x: 849, startPoint y: 153, endPoint x: 842, endPoint y: 153, distance: 6.9
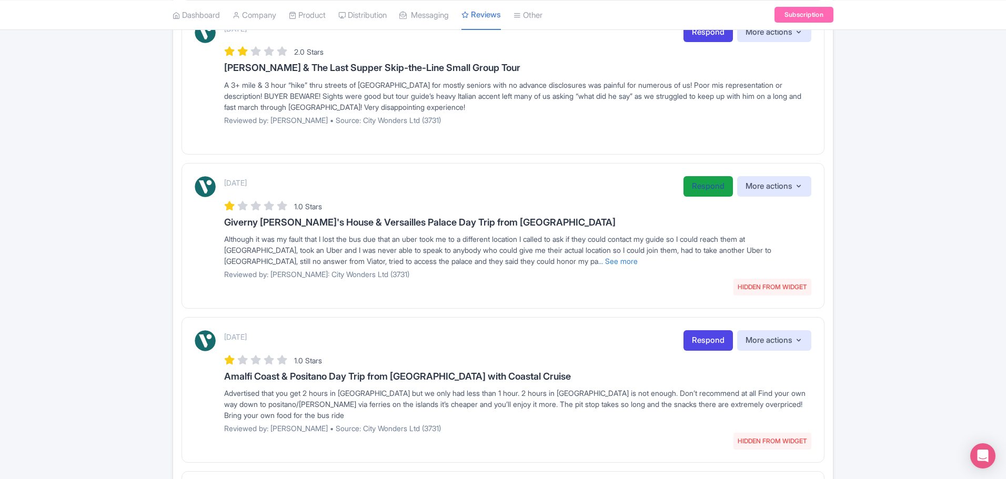
click at [704, 187] on link "Respond" at bounding box center [708, 186] width 49 height 21
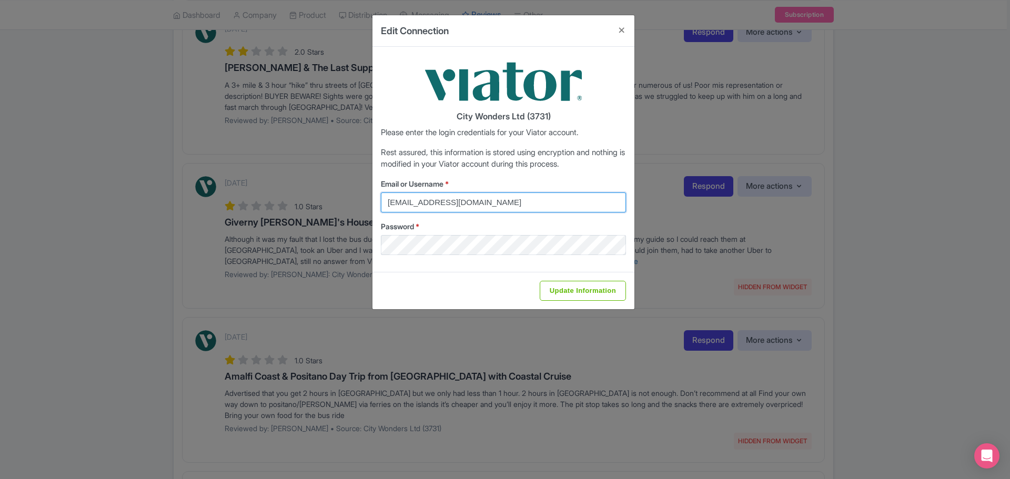
click at [508, 205] on input "[EMAIL_ADDRESS][DOMAIN_NAME]" at bounding box center [503, 203] width 245 height 20
type input "[EMAIL_ADDRESS][DOMAIN_NAME]"
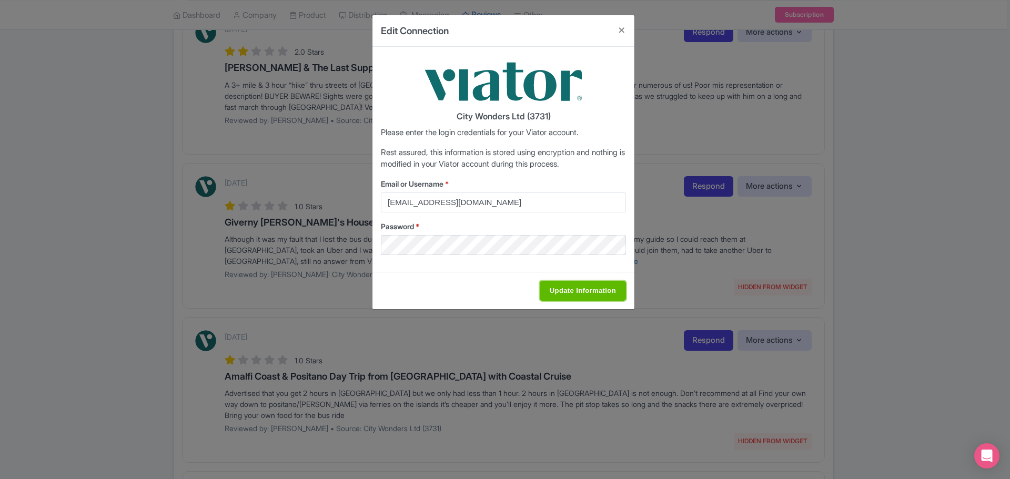
click at [601, 288] on input "Update Information" at bounding box center [583, 291] width 86 height 20
type input "Saving..."
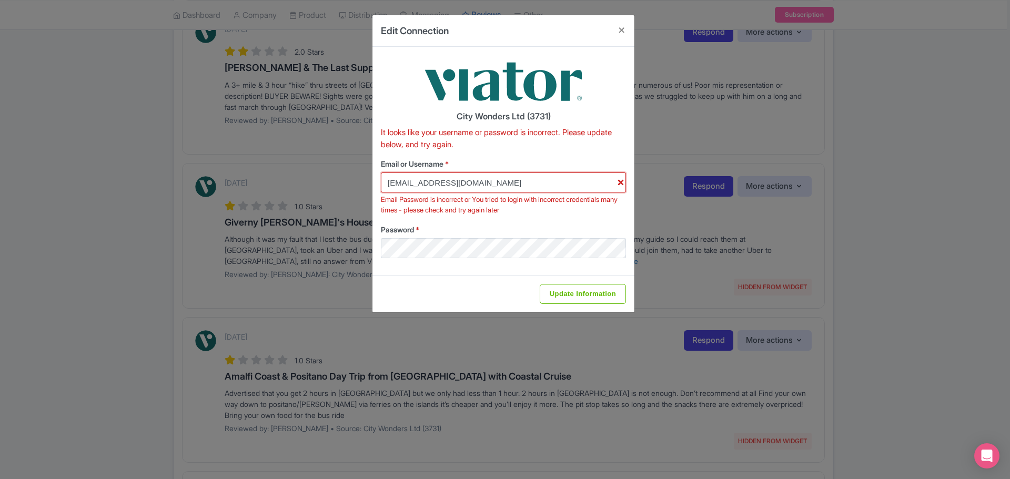
click at [532, 187] on input "glauber.ribeiro@citywonders.com" at bounding box center [503, 183] width 245 height 20
click at [557, 294] on input "Update Information" at bounding box center [583, 294] width 86 height 20
type input "Saving..."
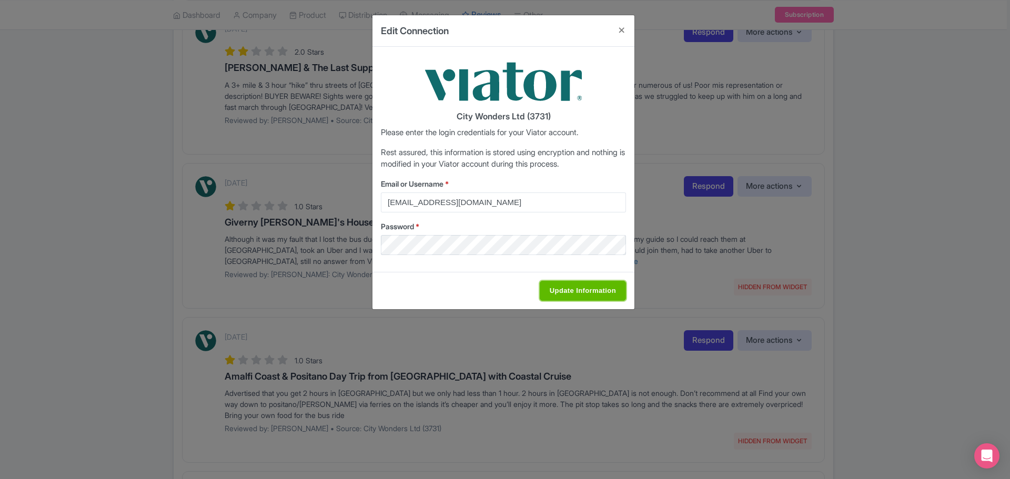
click at [587, 296] on input "Update Information" at bounding box center [583, 291] width 86 height 20
type input "Saving..."
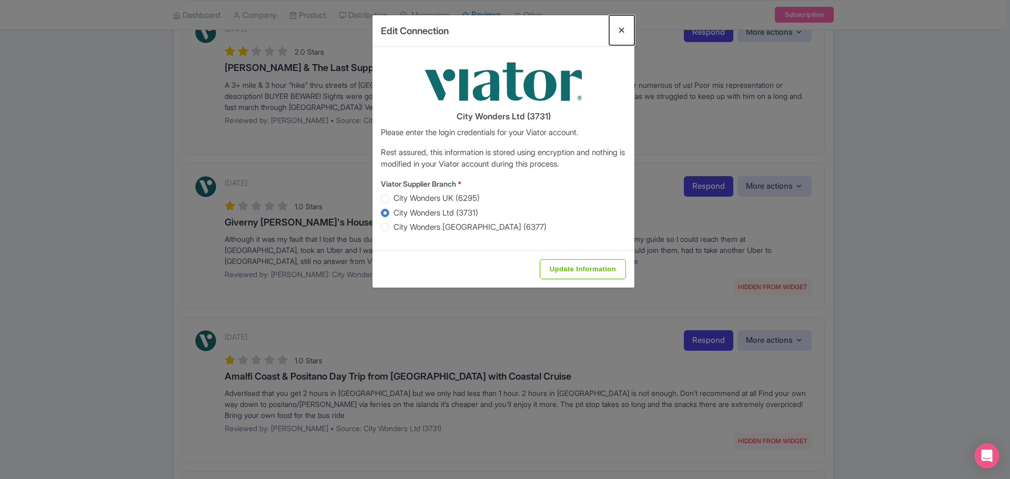
click at [618, 29] on button "Close" at bounding box center [621, 30] width 25 height 30
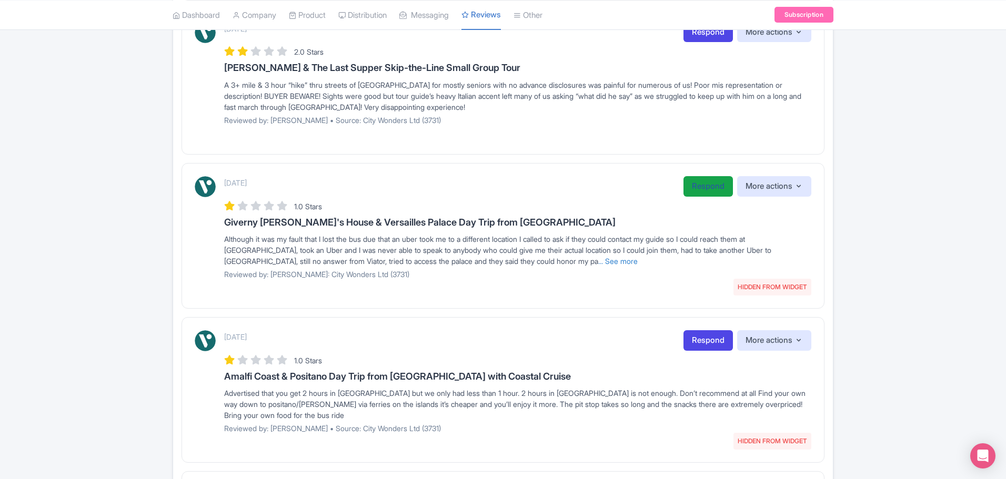
click at [711, 189] on link "Respond" at bounding box center [708, 186] width 49 height 21
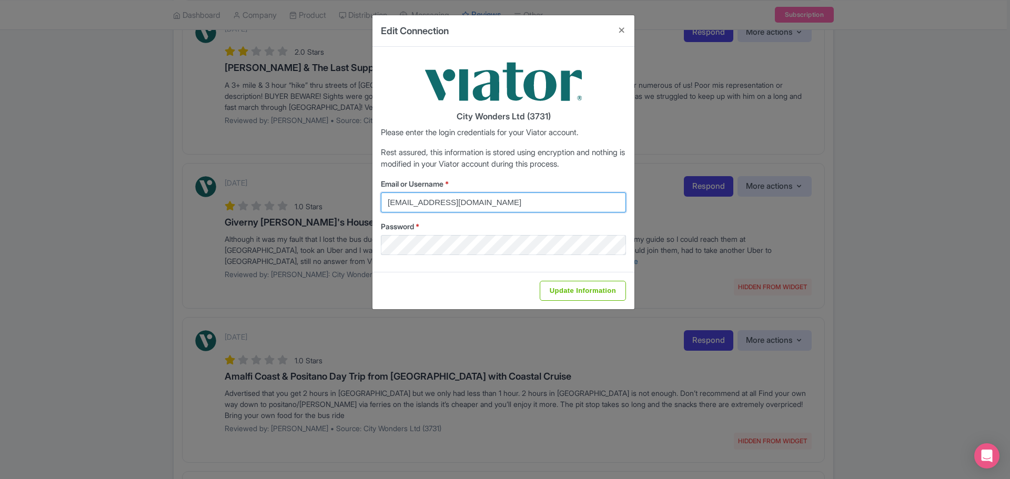
click at [511, 204] on input "federica.brocca@citywonders.com" at bounding box center [503, 203] width 245 height 20
drag, startPoint x: 535, startPoint y: 203, endPoint x: 291, endPoint y: 203, distance: 243.6
click at [291, 203] on div "Edit Connection City Wonders Ltd (3731) Please enter the login credentials for …" at bounding box center [505, 239] width 1010 height 479
type input "glauber.ribeiro@citywonders.com"
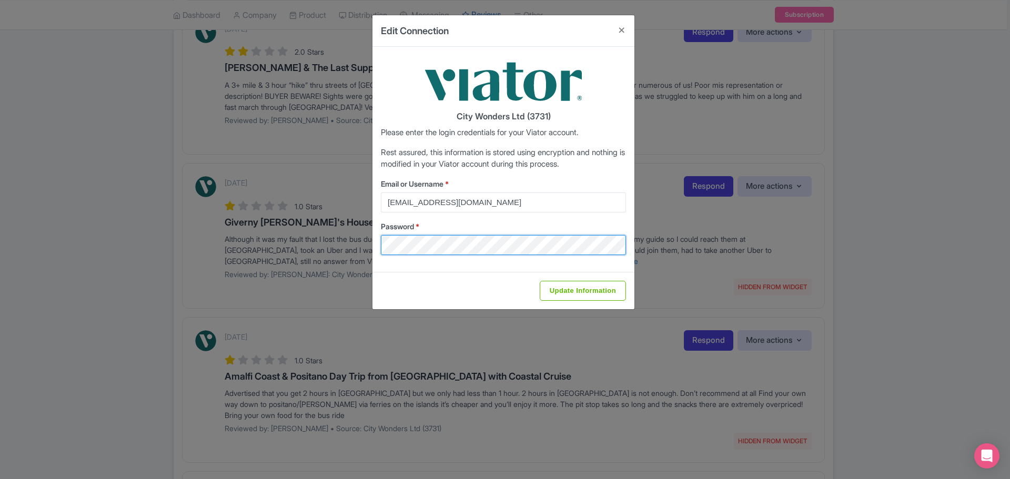
click at [277, 245] on div "Edit Connection City Wonders Ltd (3731) Please enter the login credentials for …" at bounding box center [505, 239] width 1010 height 479
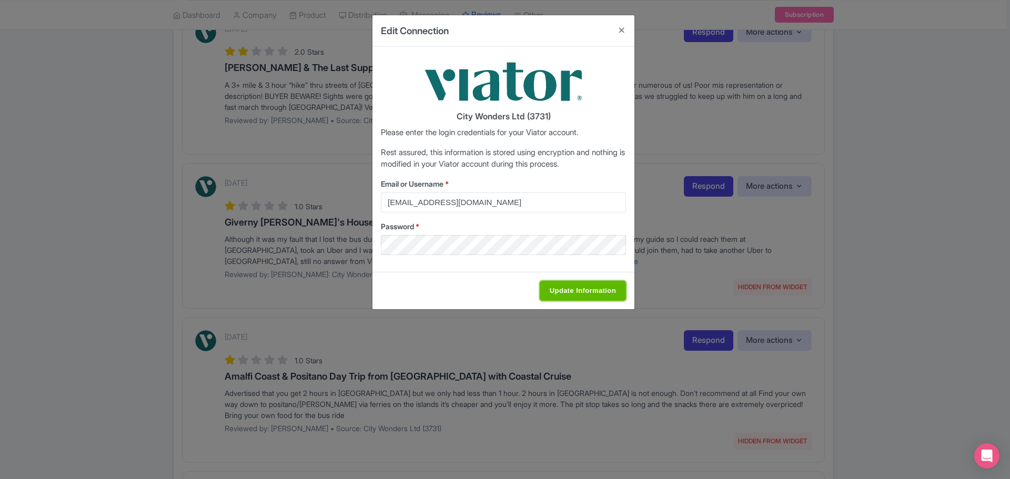
click at [542, 288] on input "Update Information" at bounding box center [583, 291] width 86 height 20
type input "Saving..."
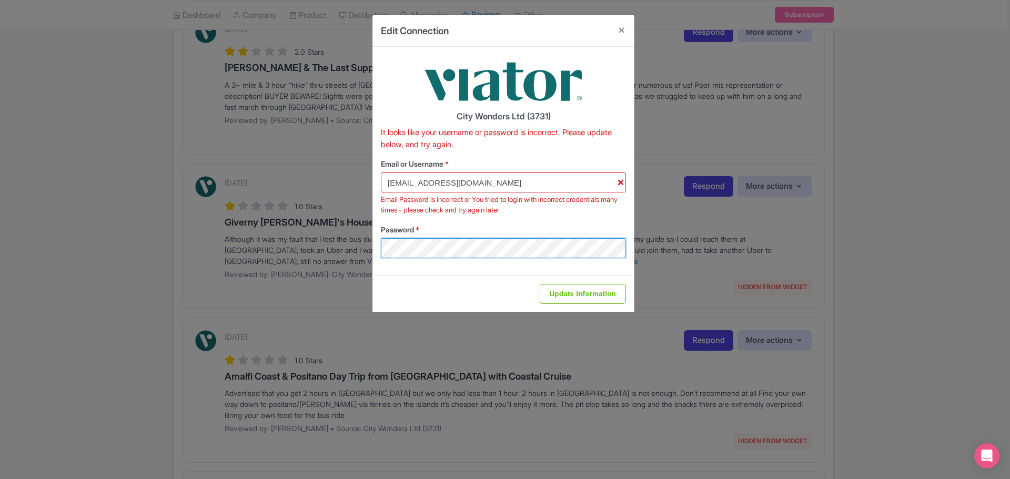
click at [343, 243] on div "Edit Connection City Wonders Ltd (3731) It looks like your username or password…" at bounding box center [505, 239] width 1010 height 479
click at [622, 270] on div "City Wonders Ltd (3731) It looks like your username or password is incorrect. P…" at bounding box center [504, 161] width 262 height 228
click at [601, 290] on input "Update Information" at bounding box center [583, 294] width 86 height 20
type input "Saving..."
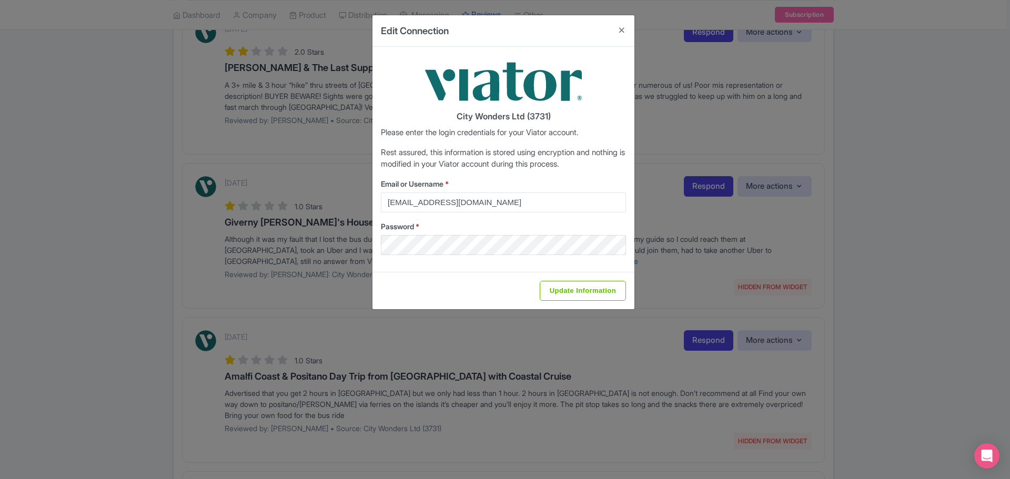
click at [858, 196] on div "Edit Connection City Wonders Ltd (3731) Please enter the login credentials for …" at bounding box center [505, 239] width 1010 height 479
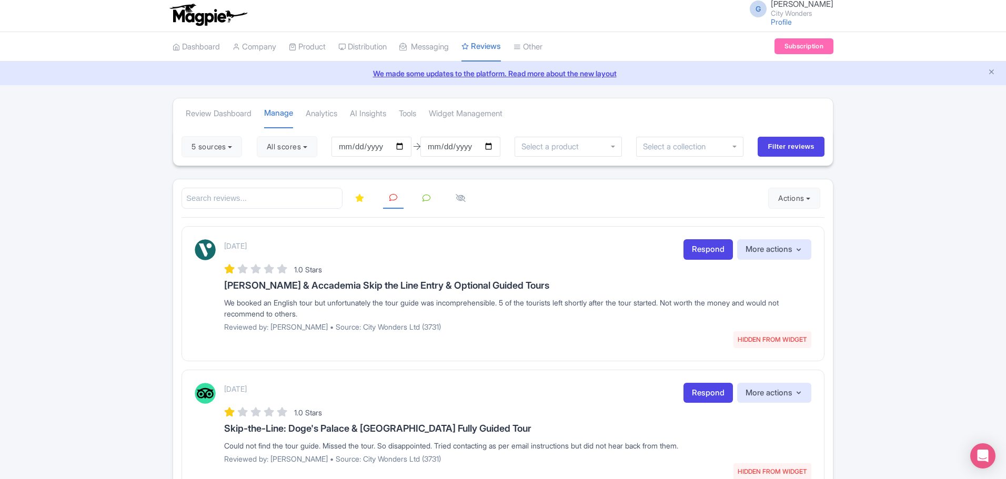
scroll to position [0, 0]
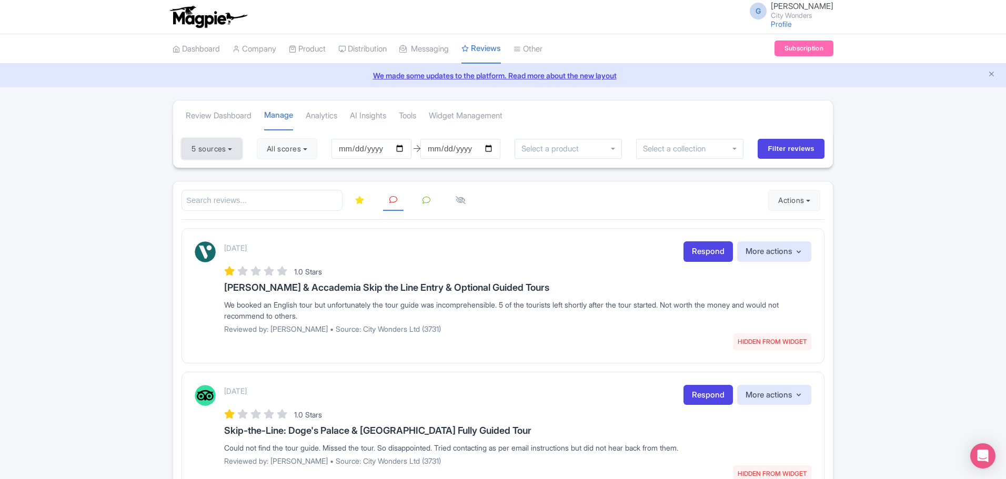
click at [233, 152] on button "5 sources" at bounding box center [212, 148] width 61 height 21
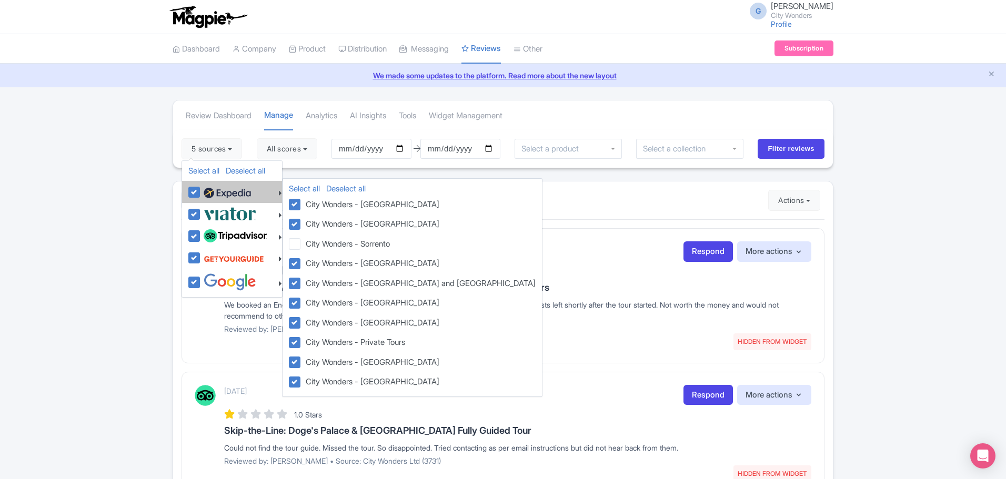
click at [219, 187] on img at bounding box center [227, 193] width 47 height 16
click at [208, 187] on input "checkbox" at bounding box center [204, 186] width 7 height 7
checkbox input "false"
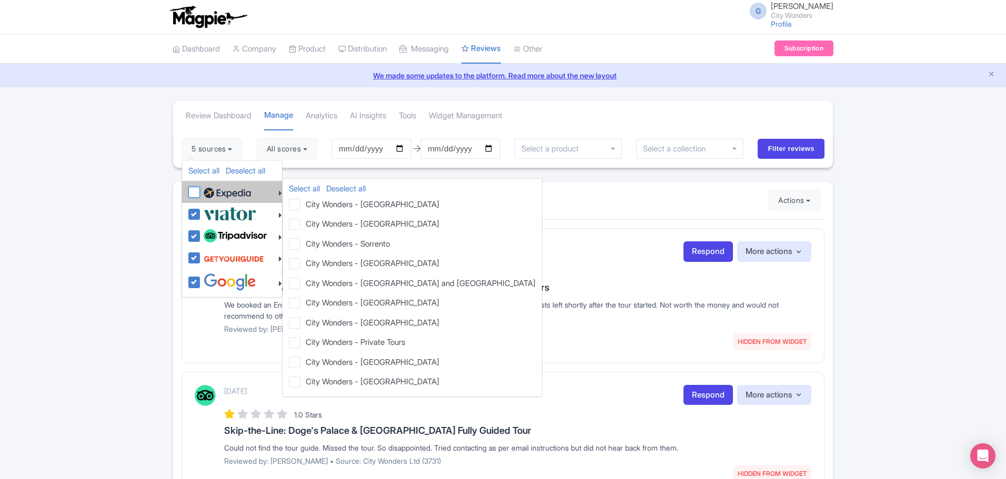
checkbox input "false"
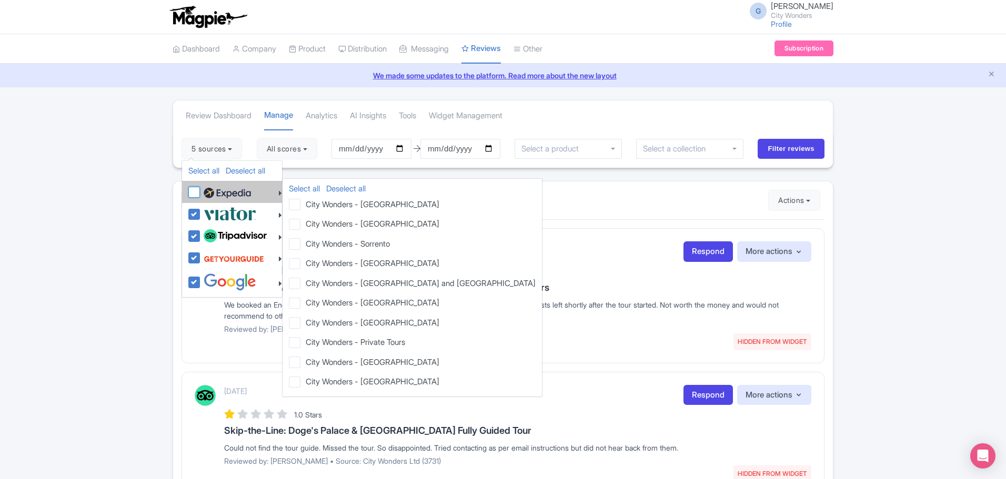
checkbox input "false"
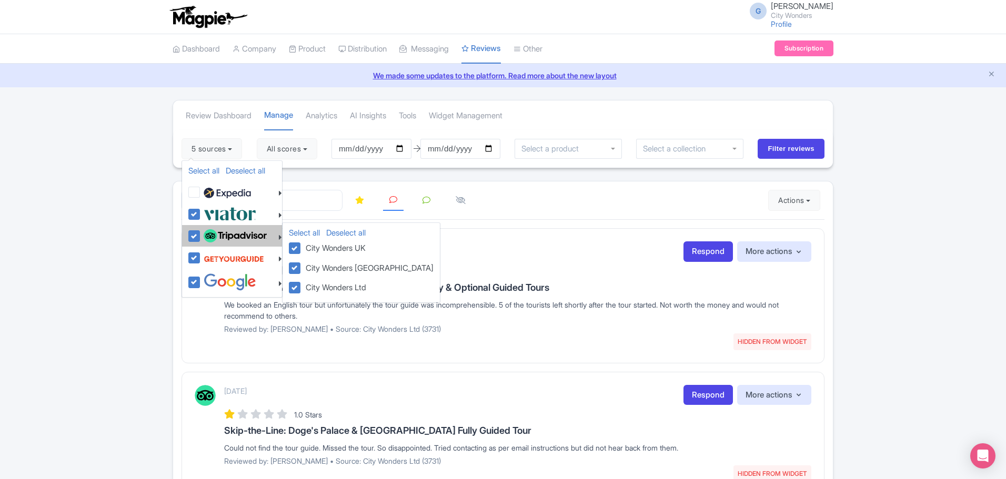
click at [231, 239] on img at bounding box center [235, 236] width 63 height 14
click at [208, 234] on input "checkbox" at bounding box center [204, 230] width 7 height 7
checkbox input "false"
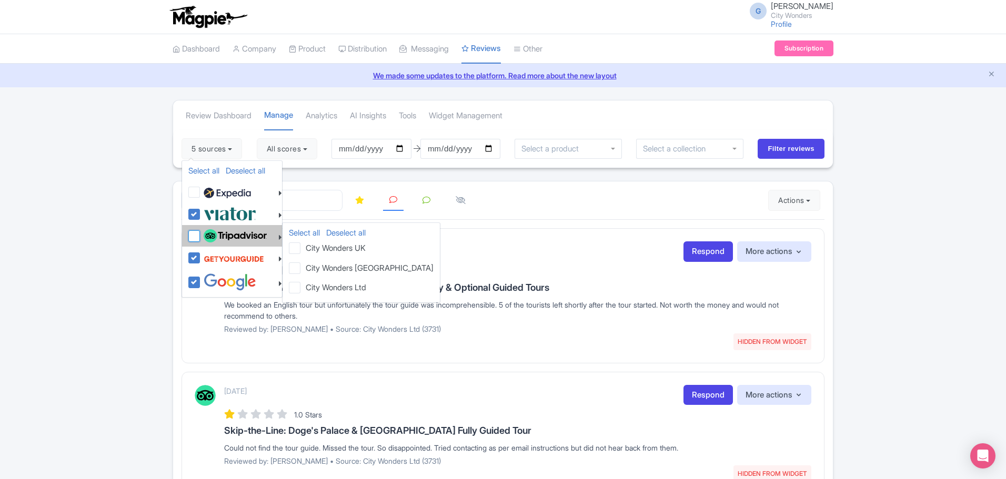
checkbox input "false"
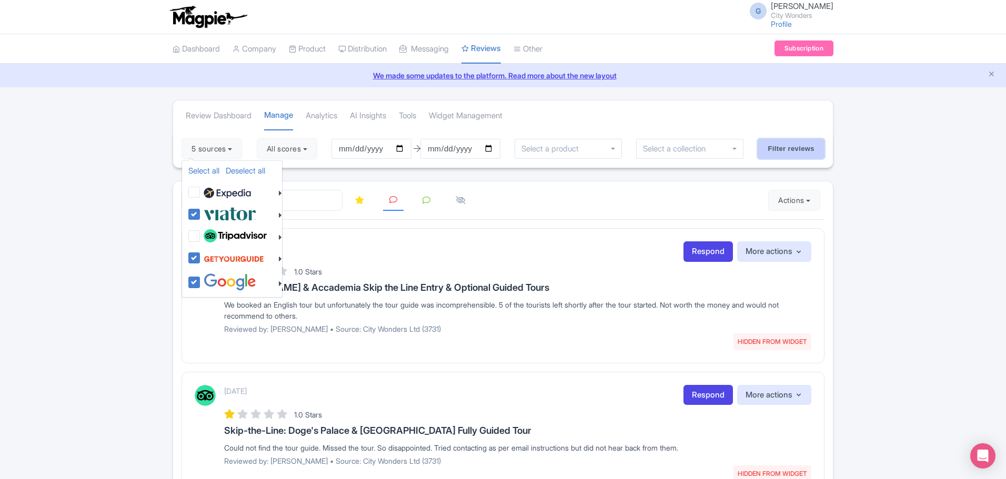
click at [792, 147] on input "Filter reviews" at bounding box center [791, 149] width 67 height 20
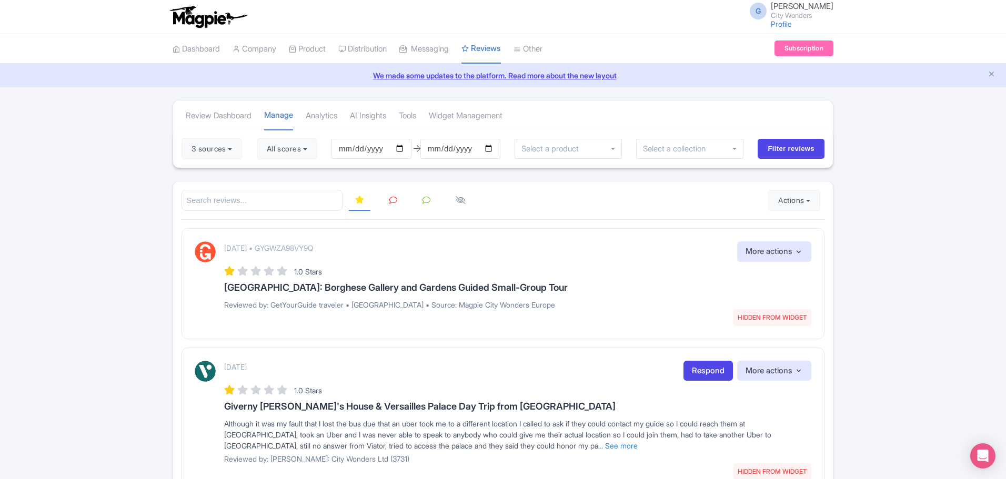
click at [388, 201] on link at bounding box center [393, 200] width 21 height 21
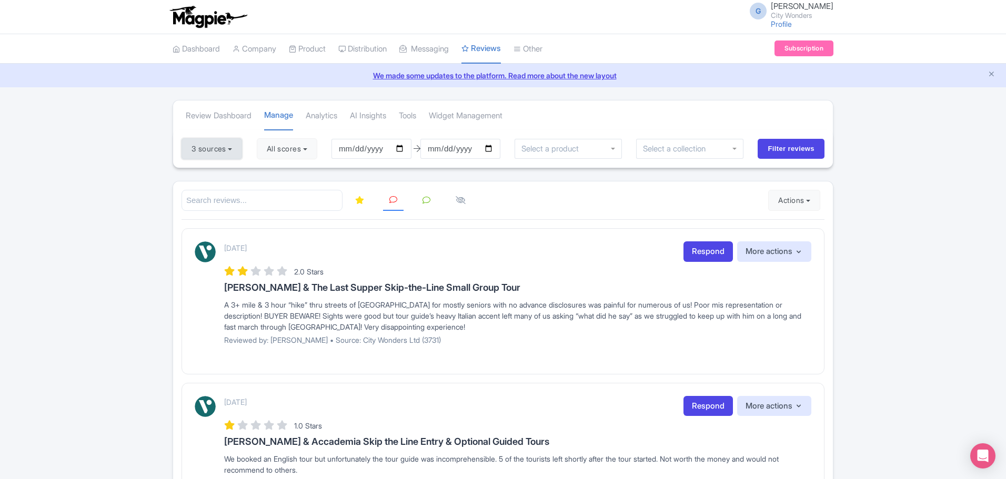
click at [226, 154] on button "3 sources" at bounding box center [212, 148] width 61 height 21
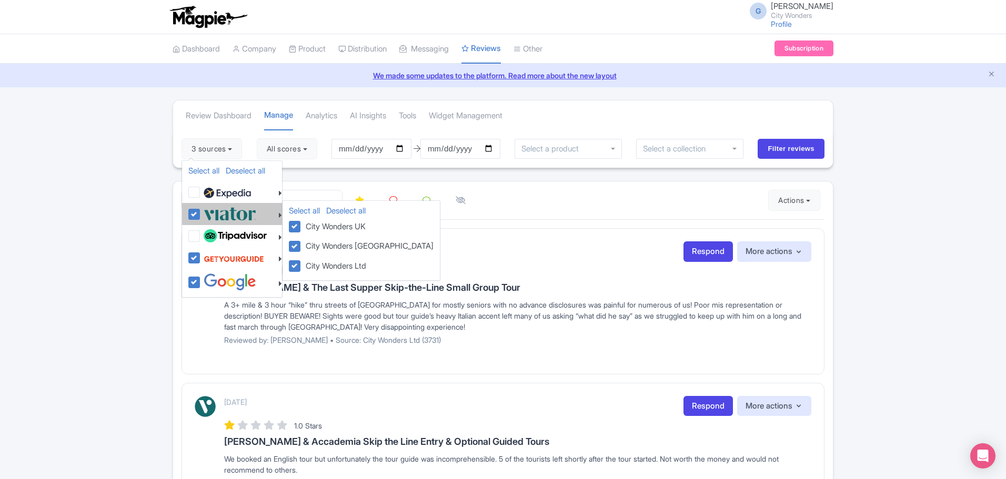
click at [216, 216] on img at bounding box center [230, 213] width 53 height 17
click at [208, 212] on input "checkbox" at bounding box center [204, 208] width 7 height 7
checkbox input "false"
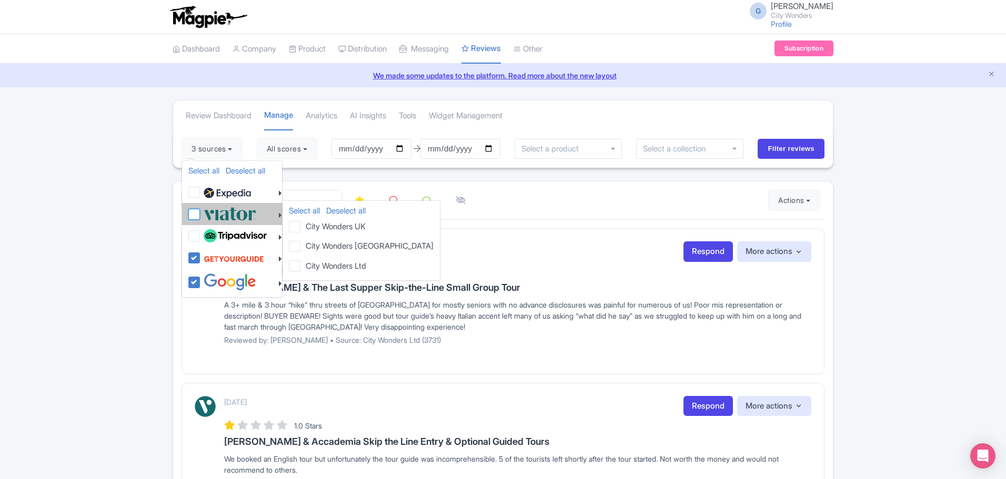
checkbox input "false"
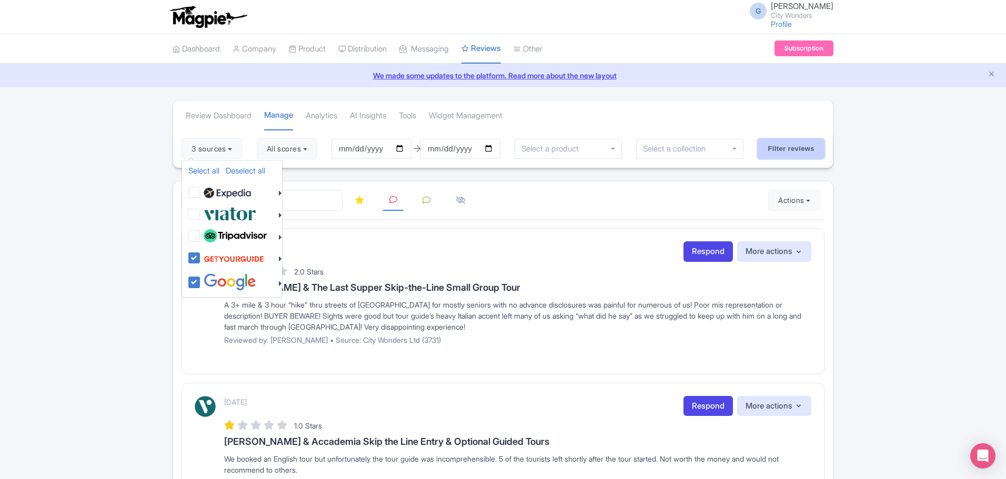
click at [784, 146] on input "Filter reviews" at bounding box center [791, 149] width 67 height 20
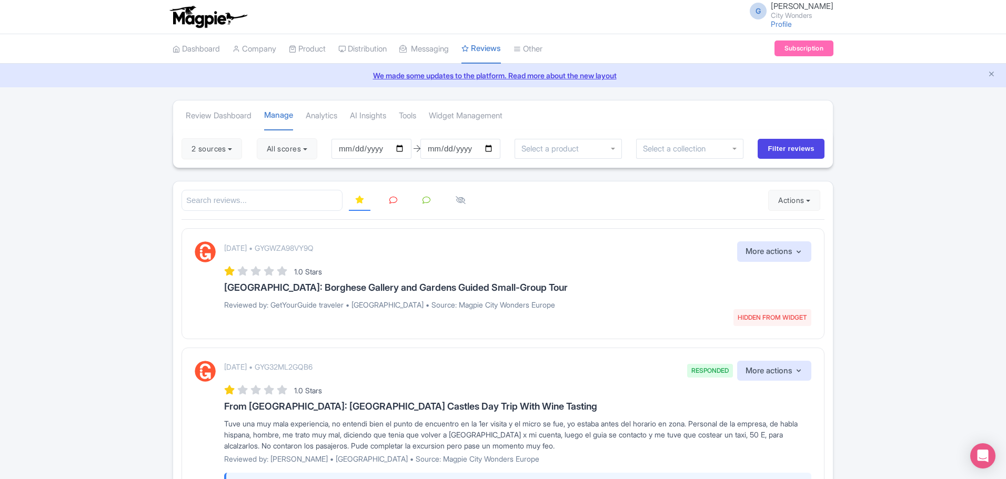
click at [530, 325] on div "September 17, 2025 • GYGWZA98VY9Q HIDDEN FROM WIDGET More actions Hide from thi…" at bounding box center [503, 283] width 643 height 110
click at [389, 198] on icon at bounding box center [393, 200] width 8 height 8
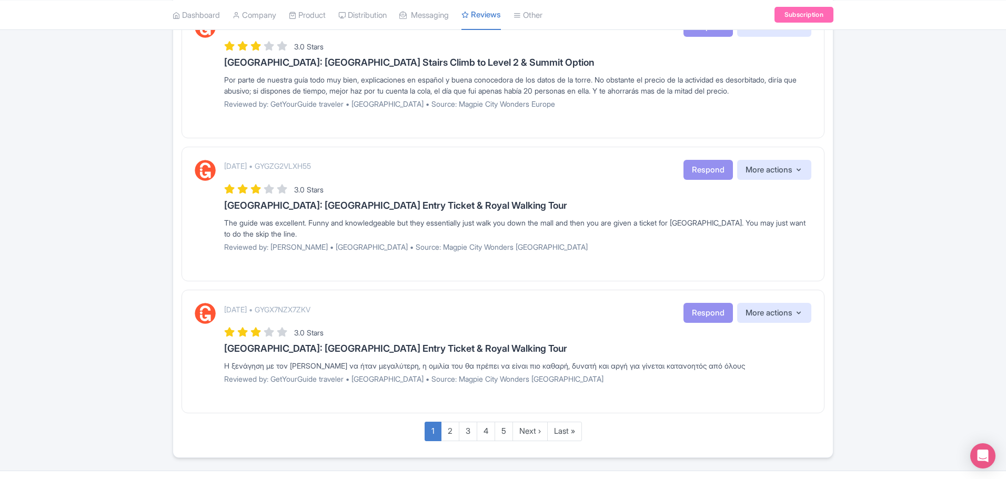
scroll to position [1241, 0]
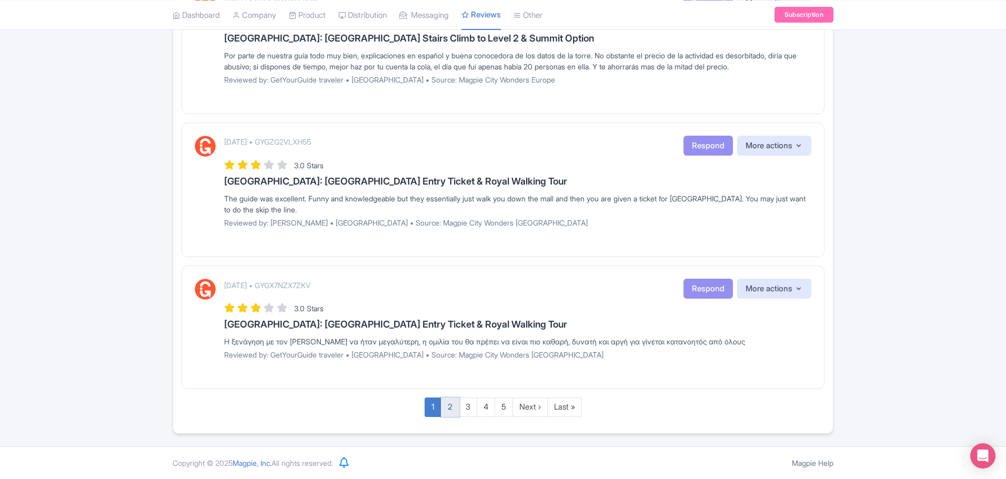
click at [448, 407] on link "2" at bounding box center [450, 407] width 18 height 19
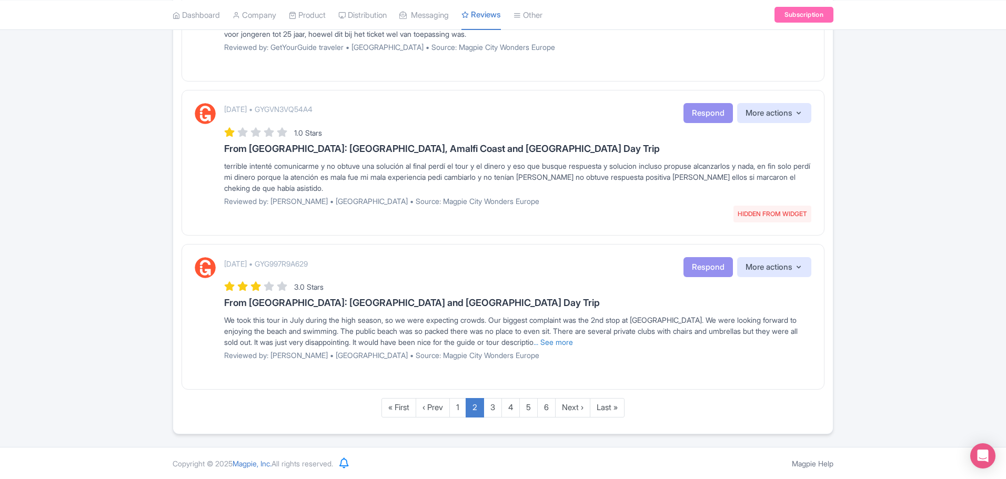
scroll to position [1274, 0]
click at [491, 408] on link "3" at bounding box center [493, 407] width 18 height 19
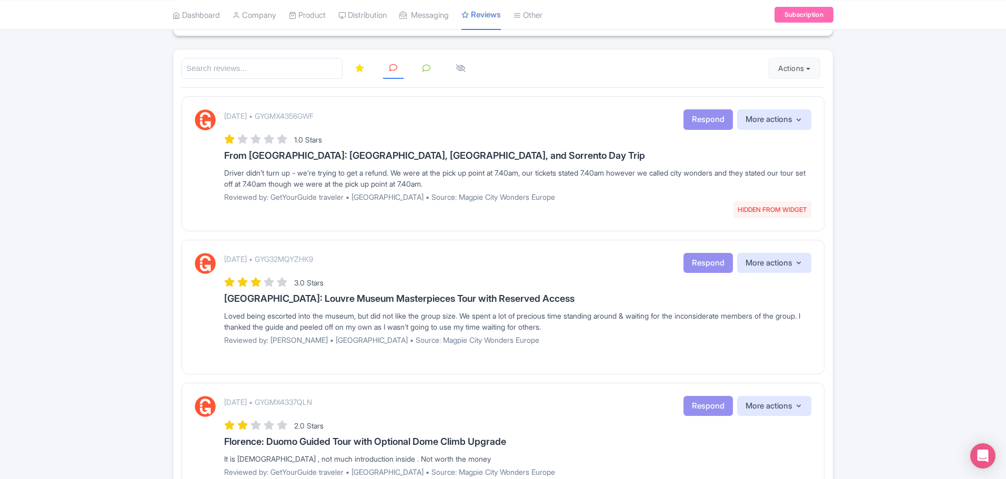
scroll to position [0, 0]
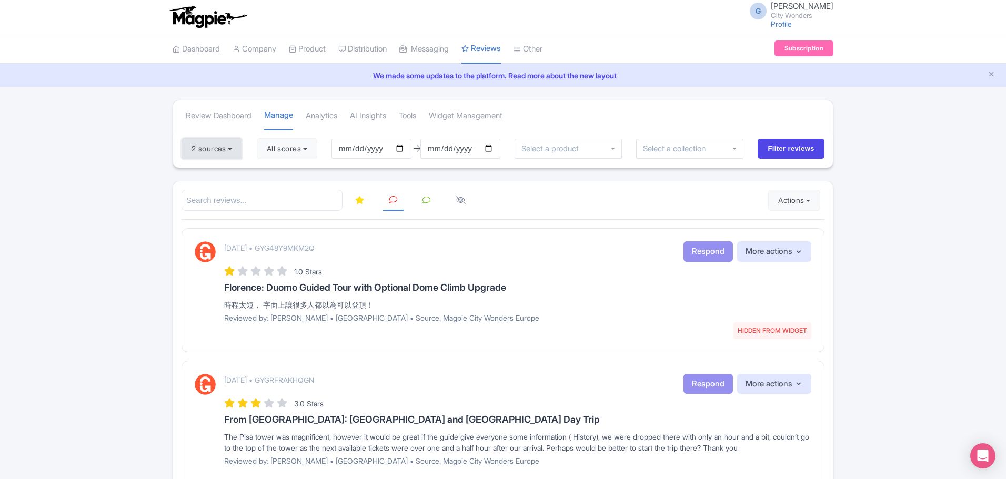
click at [217, 153] on button "2 sources" at bounding box center [212, 148] width 61 height 21
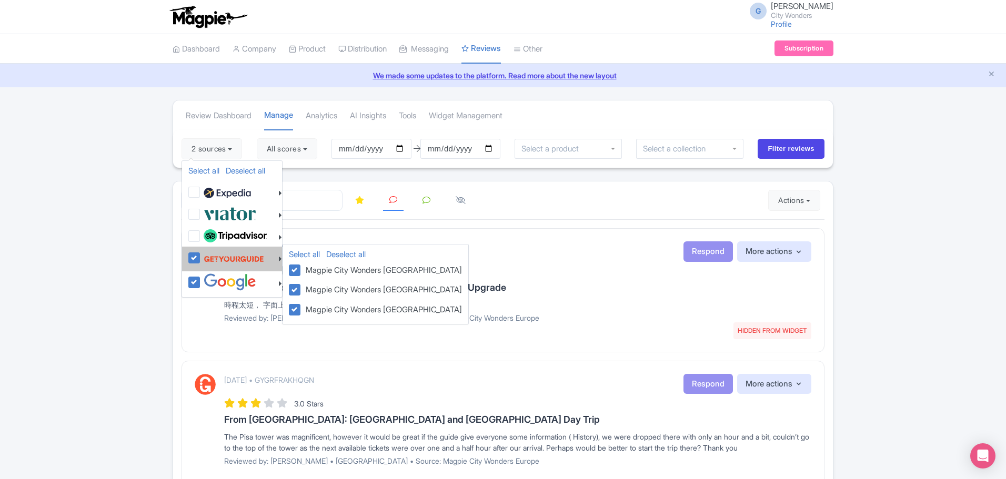
click at [201, 260] on label at bounding box center [232, 259] width 63 height 20
click at [201, 256] on input "checkbox" at bounding box center [204, 252] width 7 height 7
checkbox input "false"
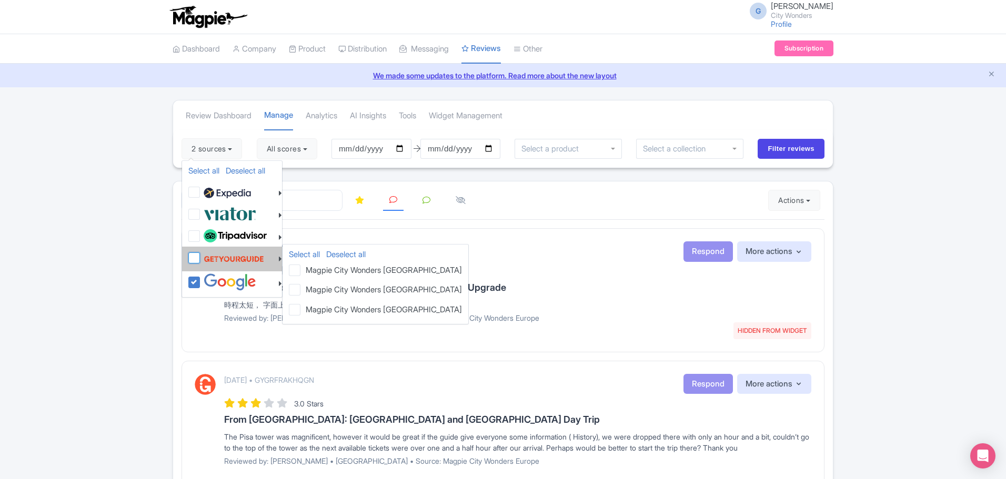
checkbox input "false"
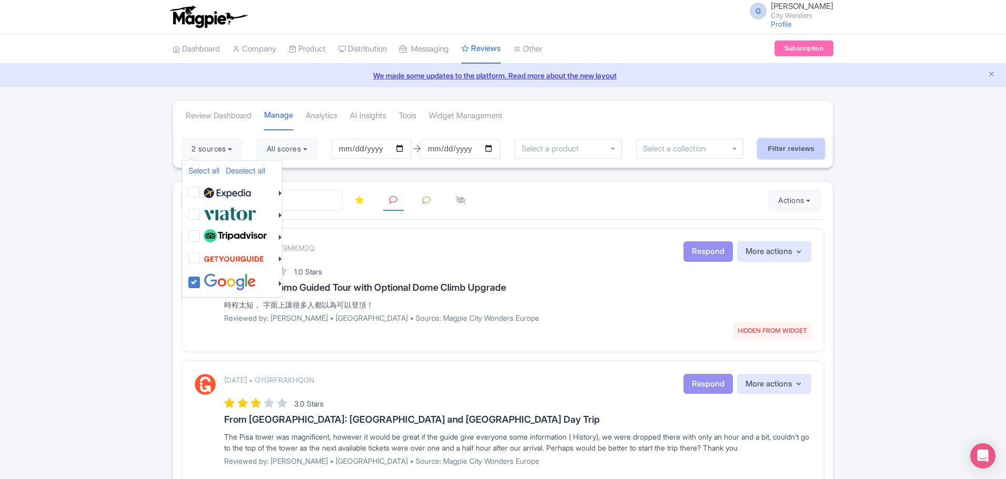
click at [798, 149] on input "Filter reviews" at bounding box center [791, 149] width 67 height 20
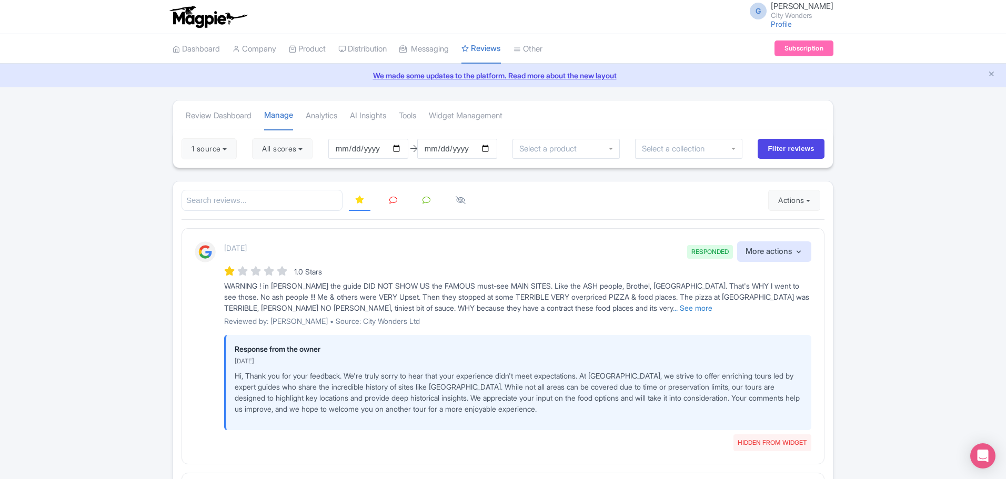
click at [394, 206] on link at bounding box center [393, 200] width 21 height 21
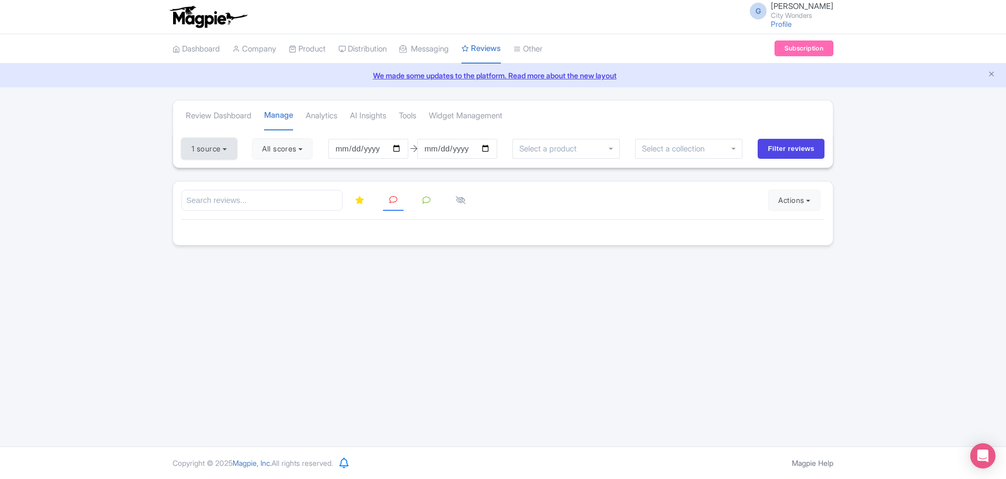
click at [227, 146] on button "1 source" at bounding box center [209, 148] width 55 height 21
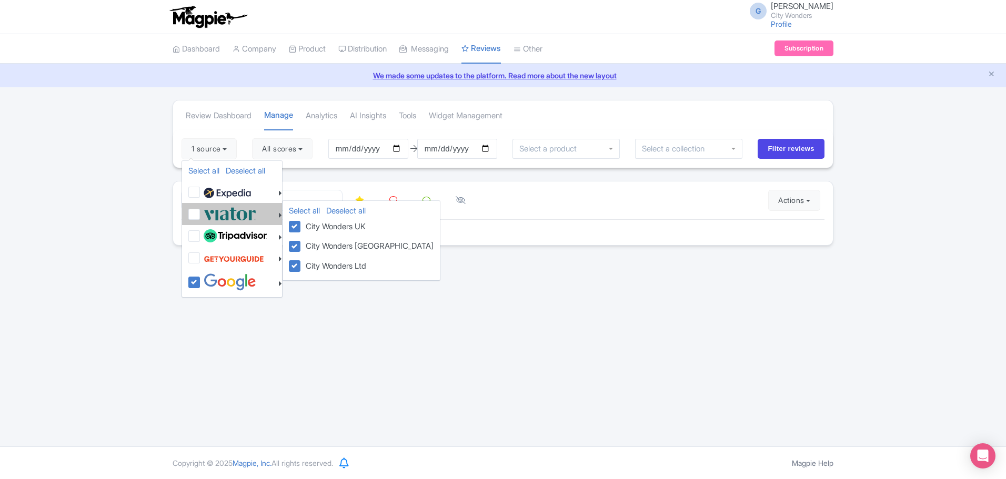
click at [201, 214] on label at bounding box center [228, 213] width 55 height 17
click at [201, 212] on input "checkbox" at bounding box center [204, 208] width 7 height 7
checkbox input "true"
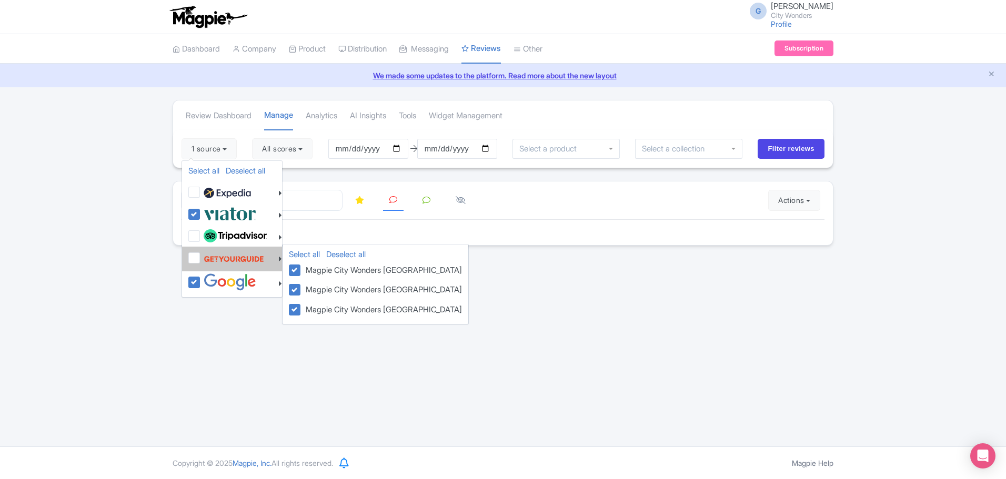
click at [201, 258] on label at bounding box center [232, 259] width 63 height 20
click at [201, 256] on input "checkbox" at bounding box center [204, 252] width 7 height 7
checkbox input "true"
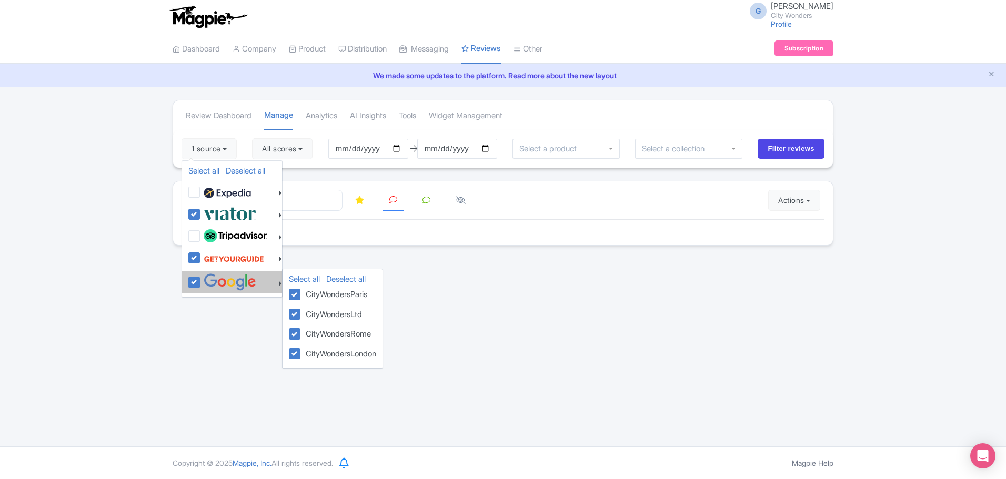
click at [201, 280] on label at bounding box center [228, 282] width 55 height 17
click at [201, 280] on input "checkbox" at bounding box center [204, 277] width 7 height 7
checkbox input "false"
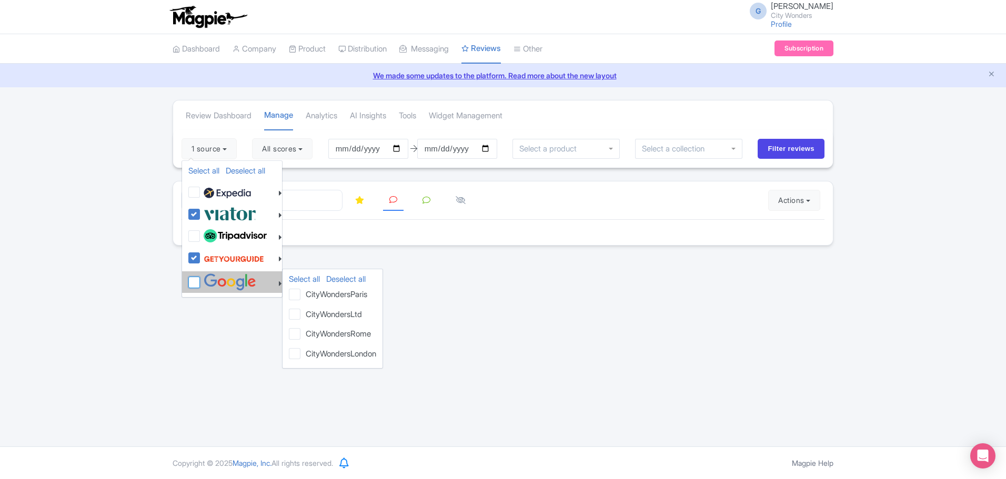
checkbox input "false"
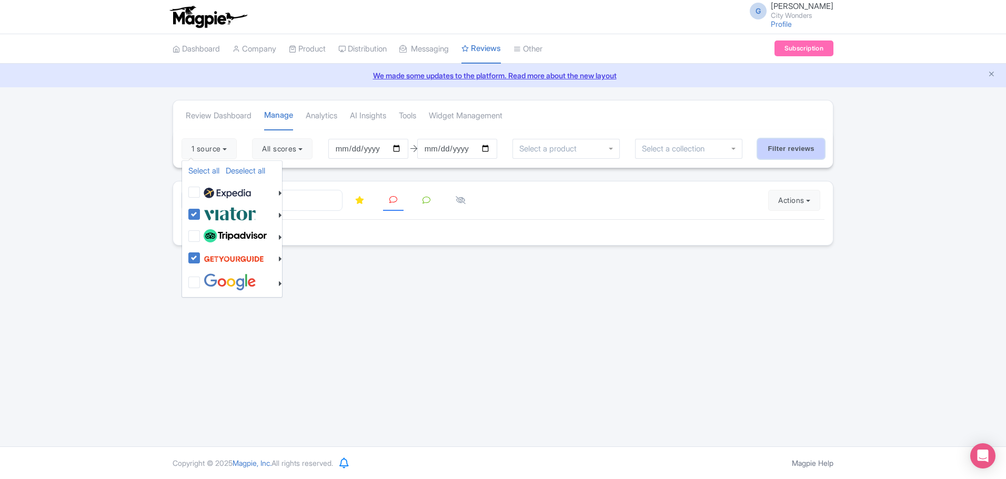
click at [783, 141] on input "Filter reviews" at bounding box center [791, 149] width 67 height 20
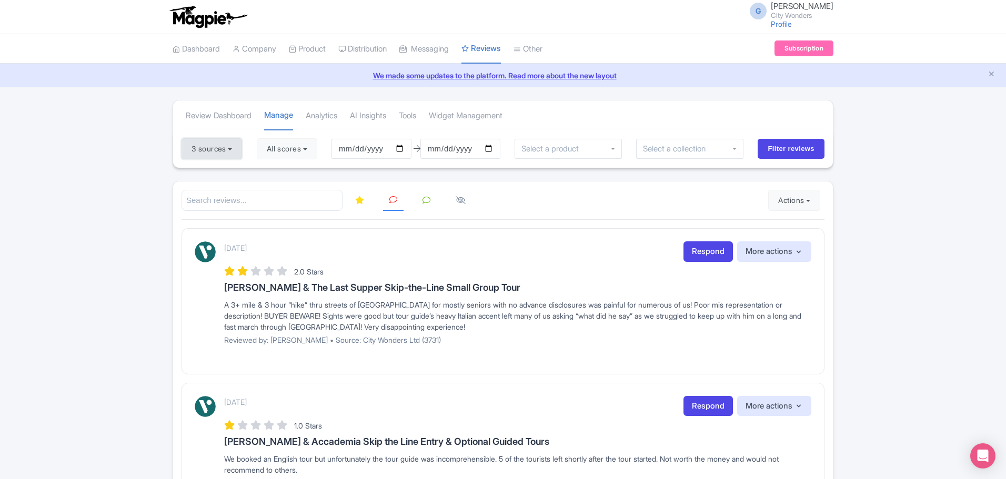
click at [236, 153] on button "3 sources" at bounding box center [212, 148] width 61 height 21
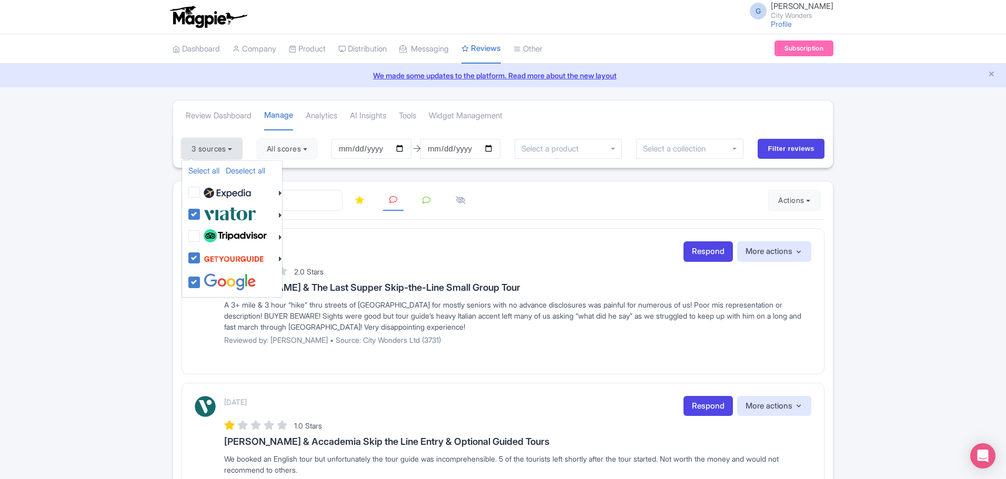
click at [236, 152] on button "3 sources" at bounding box center [212, 148] width 61 height 21
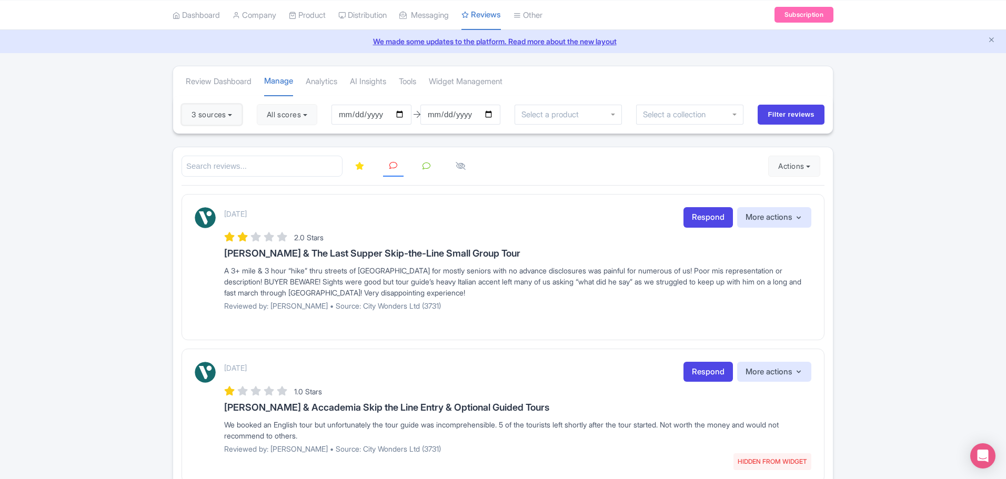
scroll to position [53, 0]
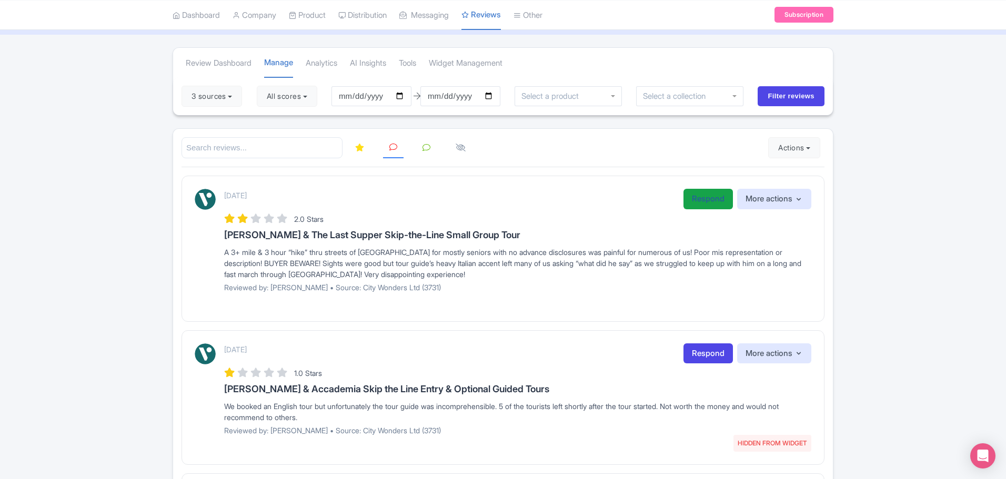
click at [706, 199] on link "Respond" at bounding box center [708, 199] width 49 height 21
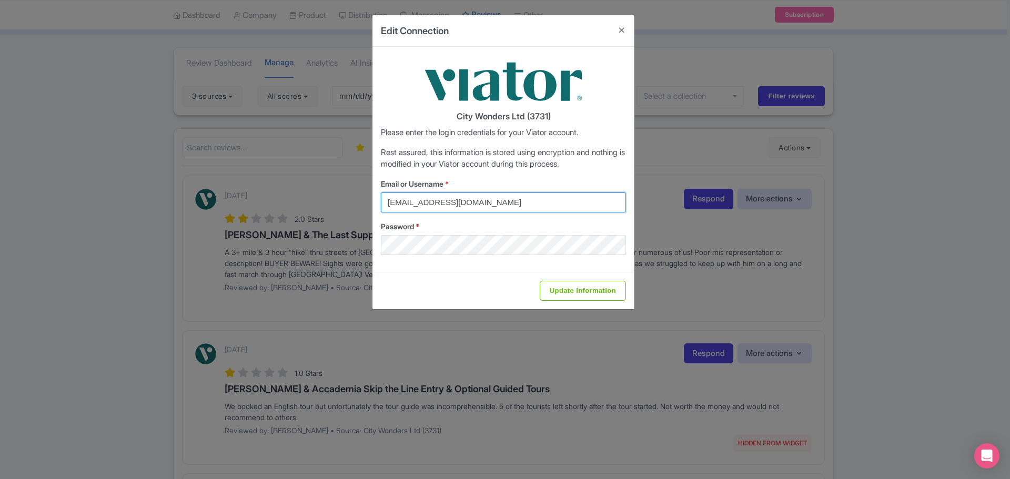
click at [534, 206] on input "federica.brocca@citywonders.com" at bounding box center [503, 203] width 245 height 20
type input "glauber.ribeiro@citywonders.com"
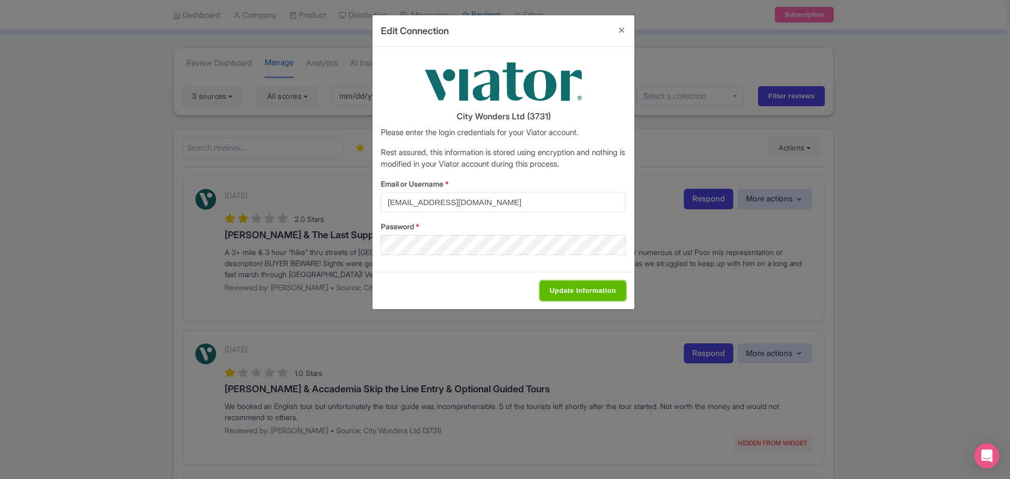
click at [554, 284] on input "Update Information" at bounding box center [583, 291] width 86 height 20
type input "Saving..."
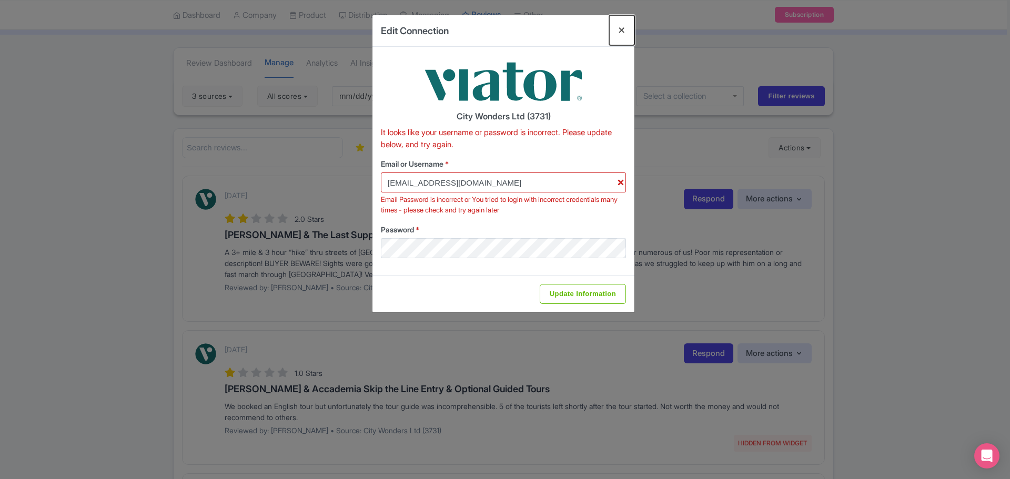
click at [625, 31] on button "Close" at bounding box center [621, 30] width 25 height 30
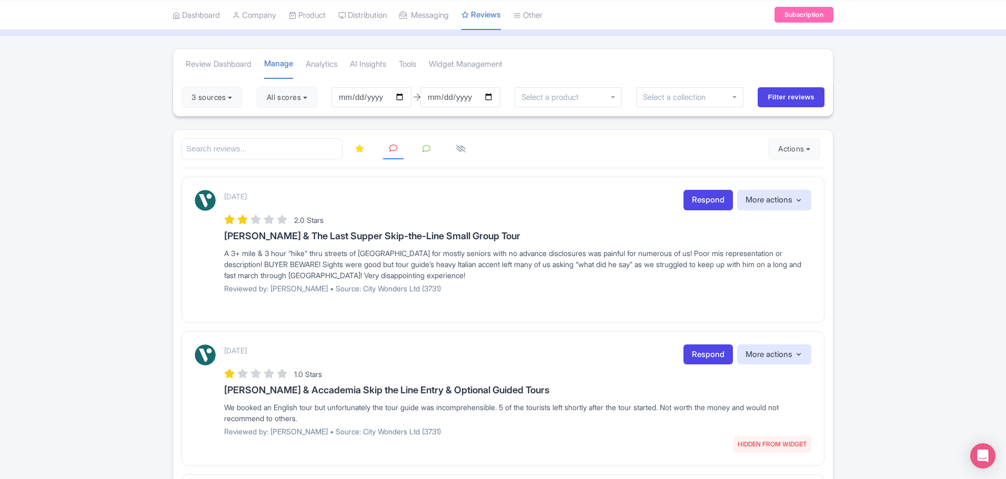
scroll to position [0, 0]
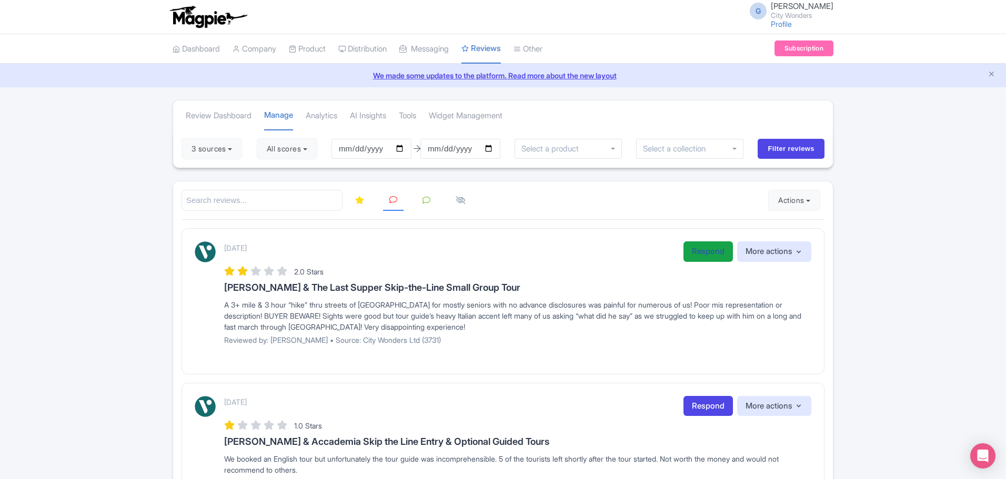
click at [711, 249] on link "Respond" at bounding box center [708, 252] width 49 height 21
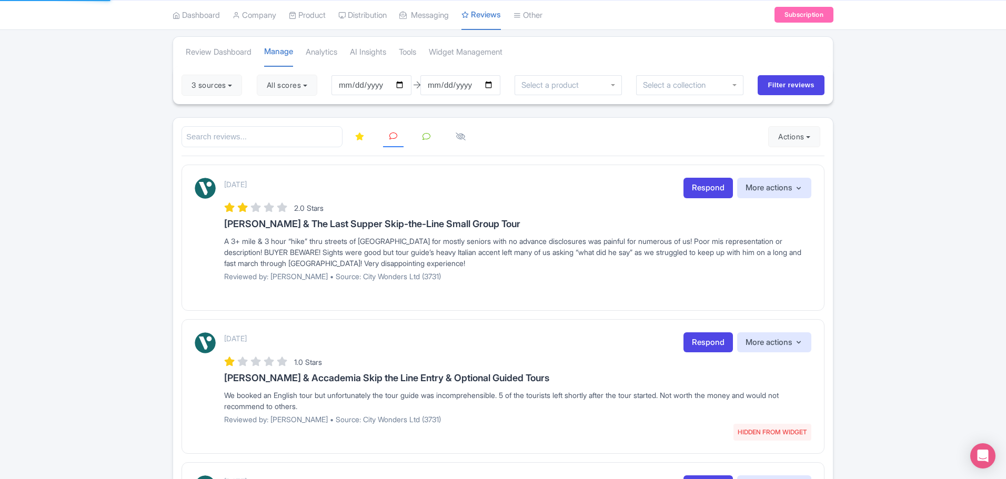
scroll to position [158, 0]
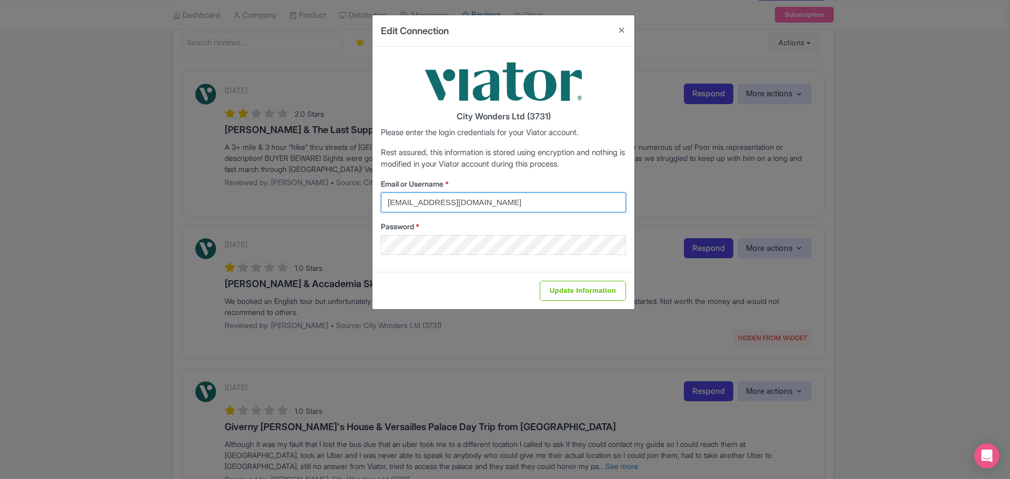
drag, startPoint x: 556, startPoint y: 209, endPoint x: 313, endPoint y: 205, distance: 243.7
click at [313, 205] on div "Edit Connection City Wonders Ltd (3731) Please enter the login credentials for …" at bounding box center [505, 239] width 1010 height 479
type input "glauber.ribeiro@citywonders.com"
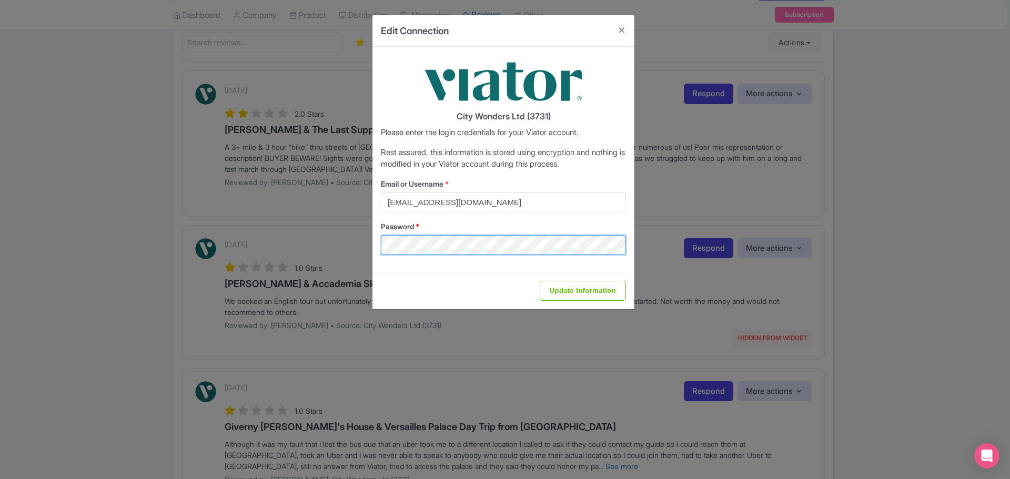
click at [223, 249] on div "Edit Connection City Wonders Ltd (3731) Please enter the login credentials for …" at bounding box center [505, 239] width 1010 height 479
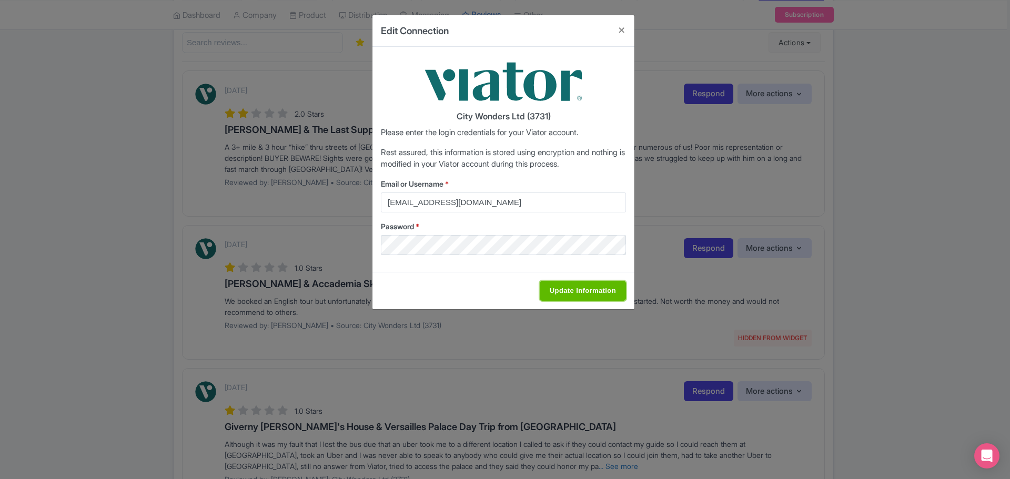
click at [584, 290] on input "Update Information" at bounding box center [583, 291] width 86 height 20
type input "Saving..."
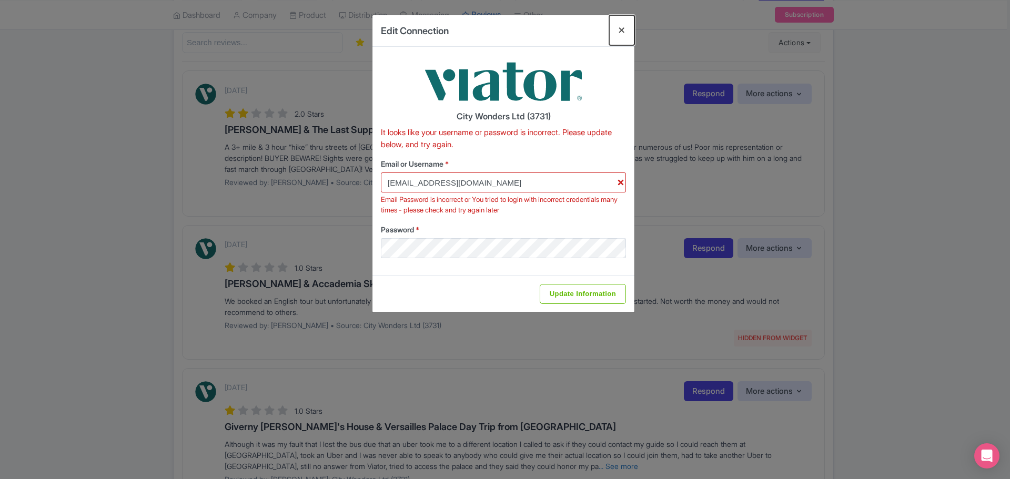
click at [626, 30] on button "Close" at bounding box center [621, 30] width 25 height 30
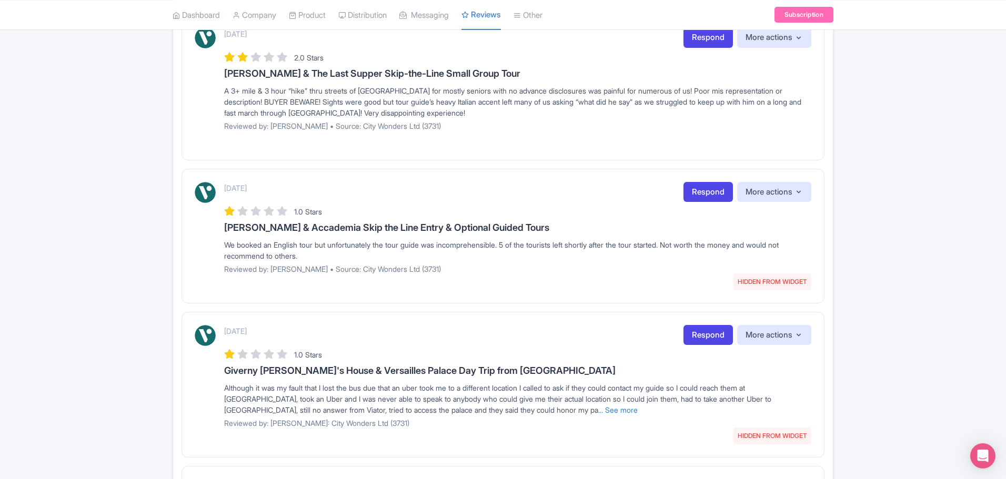
scroll to position [160, 0]
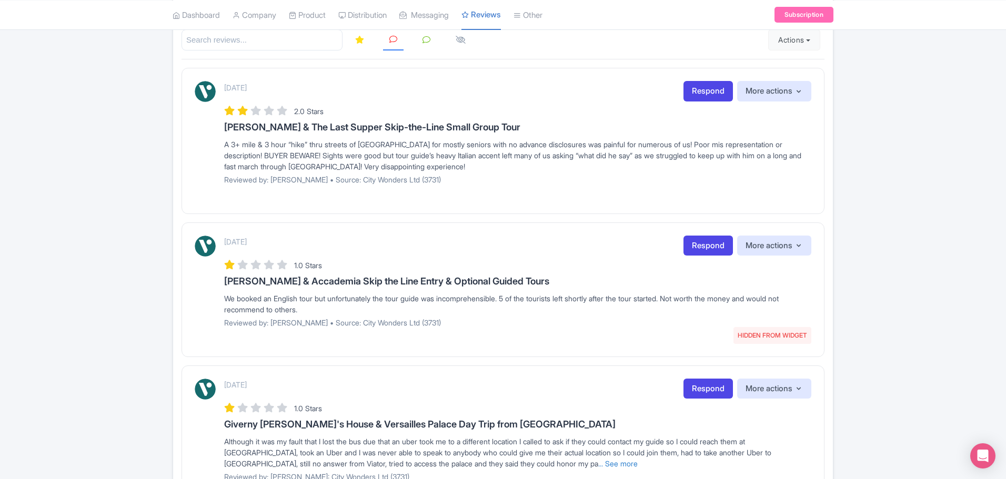
click at [548, 270] on div "1.0 Stars" at bounding box center [517, 265] width 587 height 14
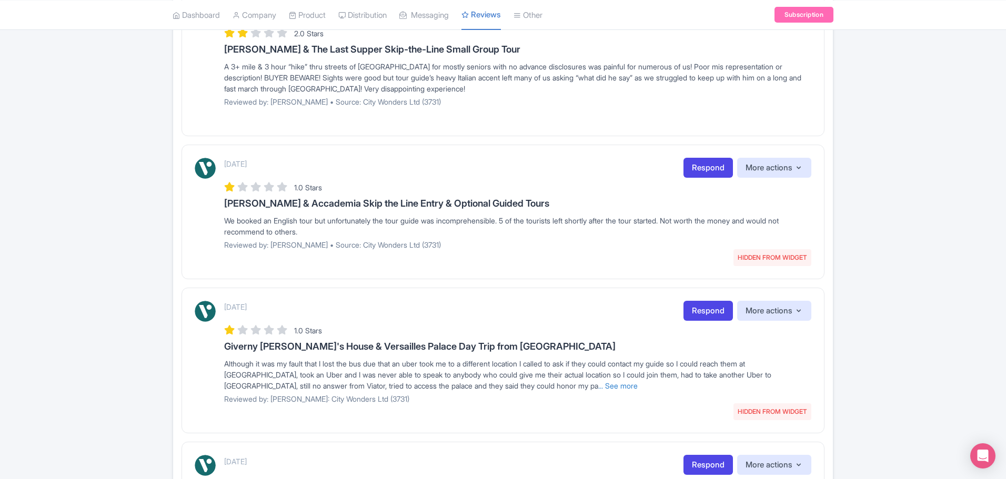
scroll to position [318, 0]
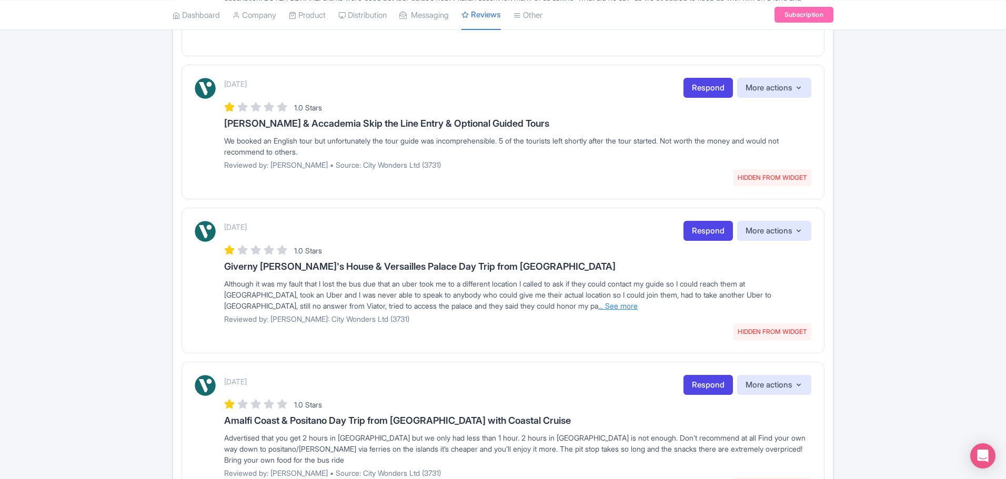
click at [598, 304] on link "... See more" at bounding box center [617, 306] width 39 height 9
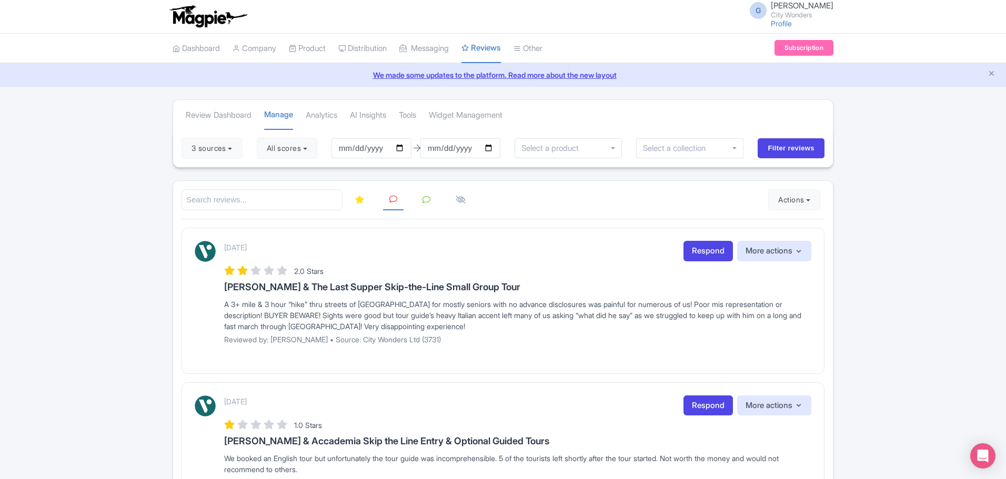
scroll to position [0, 0]
click at [217, 148] on button "3 sources" at bounding box center [212, 148] width 61 height 21
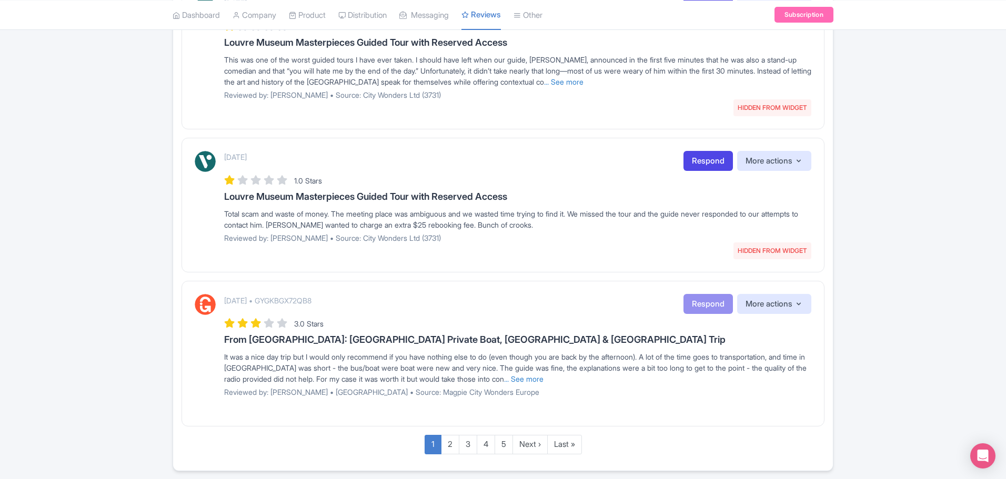
scroll to position [1329, 0]
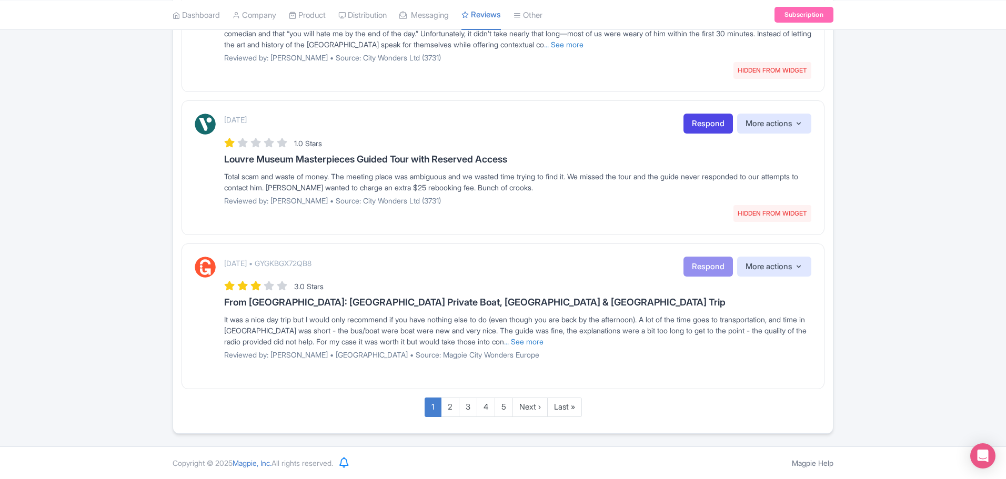
click at [451, 408] on link "2" at bounding box center [450, 407] width 18 height 19
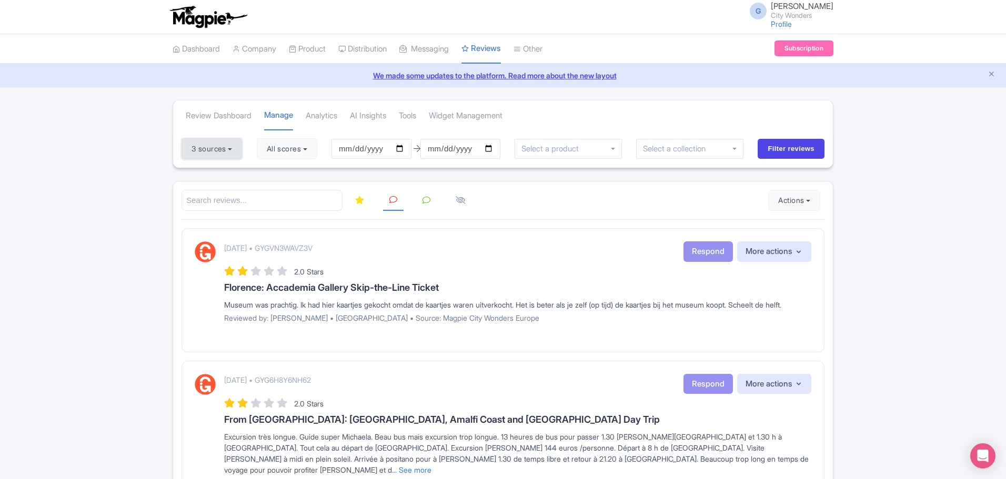
click at [212, 147] on button "3 sources" at bounding box center [212, 148] width 61 height 21
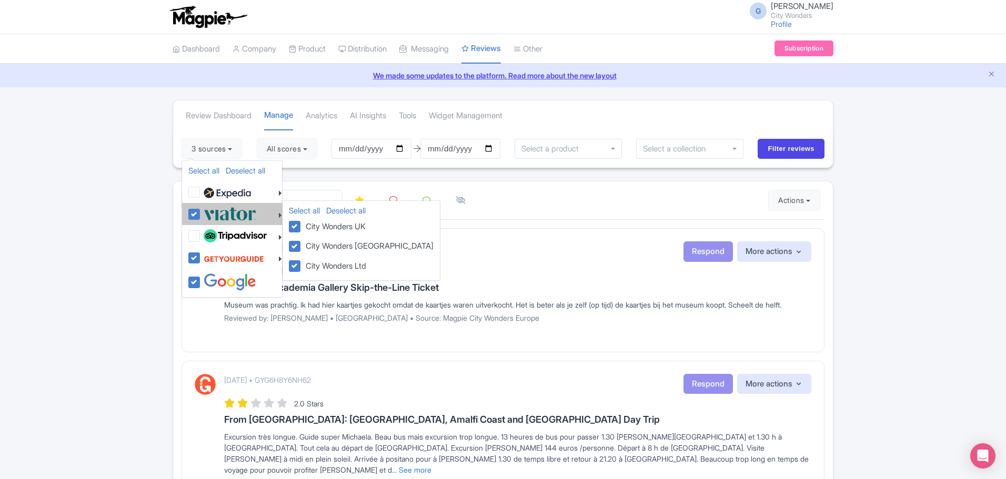
click at [211, 216] on img at bounding box center [230, 213] width 53 height 17
click at [208, 212] on input "checkbox" at bounding box center [204, 208] width 7 height 7
checkbox input "false"
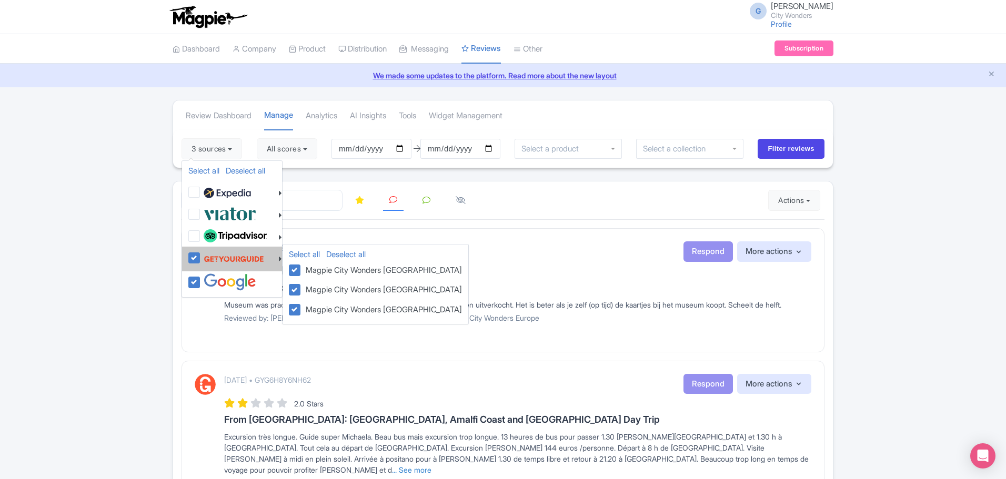
click at [228, 263] on img at bounding box center [234, 259] width 61 height 20
click at [208, 256] on input "checkbox" at bounding box center [204, 252] width 7 height 7
checkbox input "false"
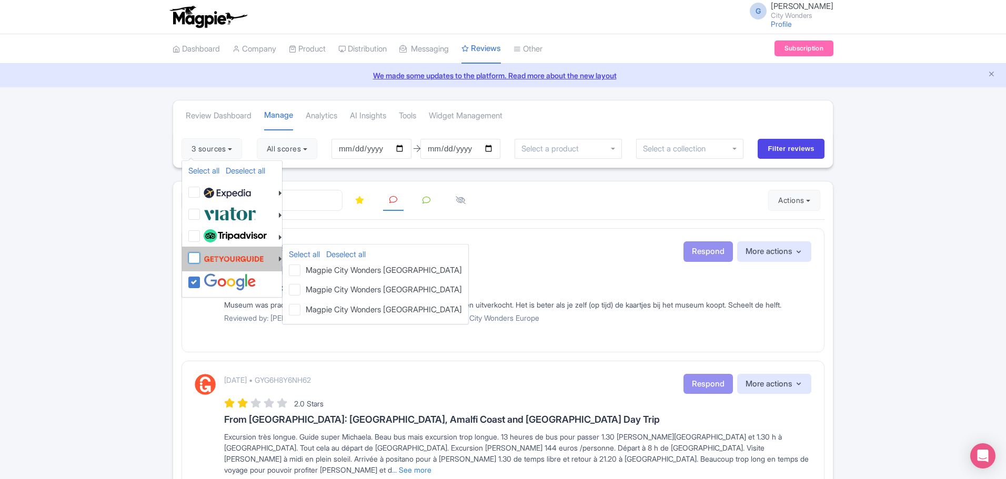
checkbox input "false"
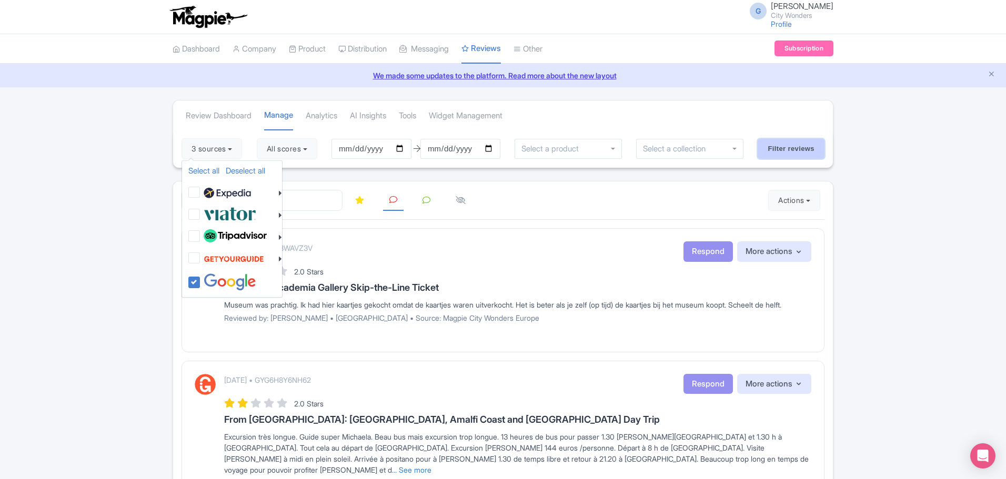
click at [777, 152] on input "Filter reviews" at bounding box center [791, 149] width 67 height 20
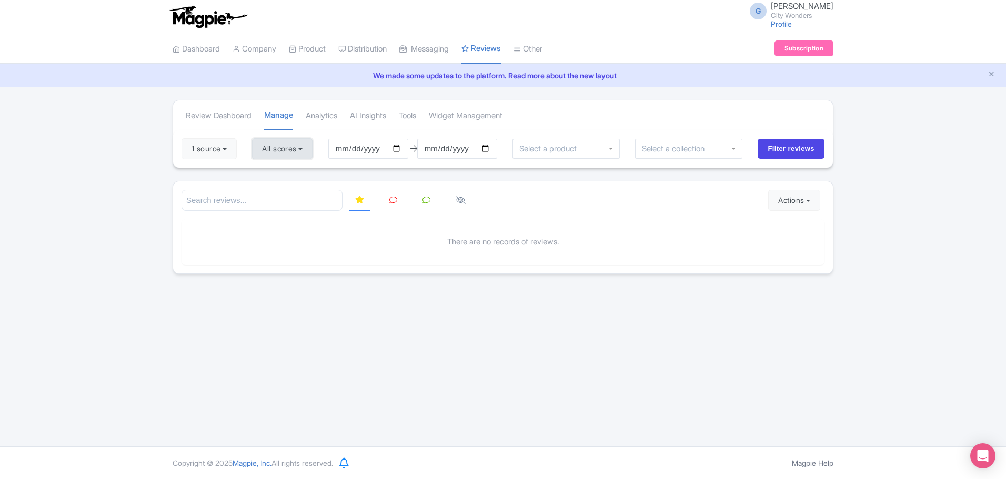
click at [304, 150] on button "All scores" at bounding box center [282, 148] width 61 height 21
click at [426, 202] on icon at bounding box center [427, 200] width 8 height 8
click at [234, 153] on button "1 source" at bounding box center [209, 148] width 55 height 21
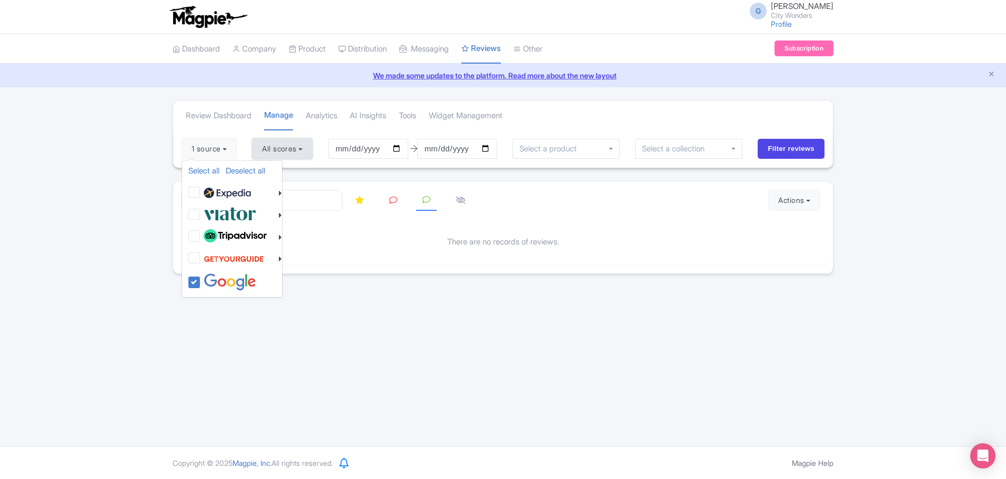
click at [286, 154] on button "All scores" at bounding box center [282, 148] width 61 height 21
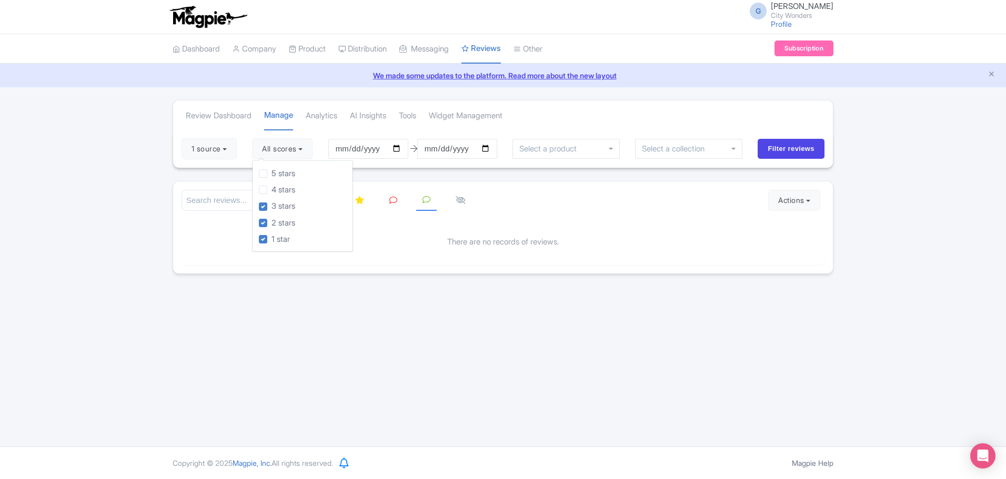
click at [387, 226] on div "There are no records of reviews." at bounding box center [503, 242] width 643 height 46
click at [457, 201] on icon at bounding box center [461, 200] width 10 height 8
click at [797, 207] on button "Actions" at bounding box center [794, 200] width 52 height 21
